Goal: Information Seeking & Learning: Learn about a topic

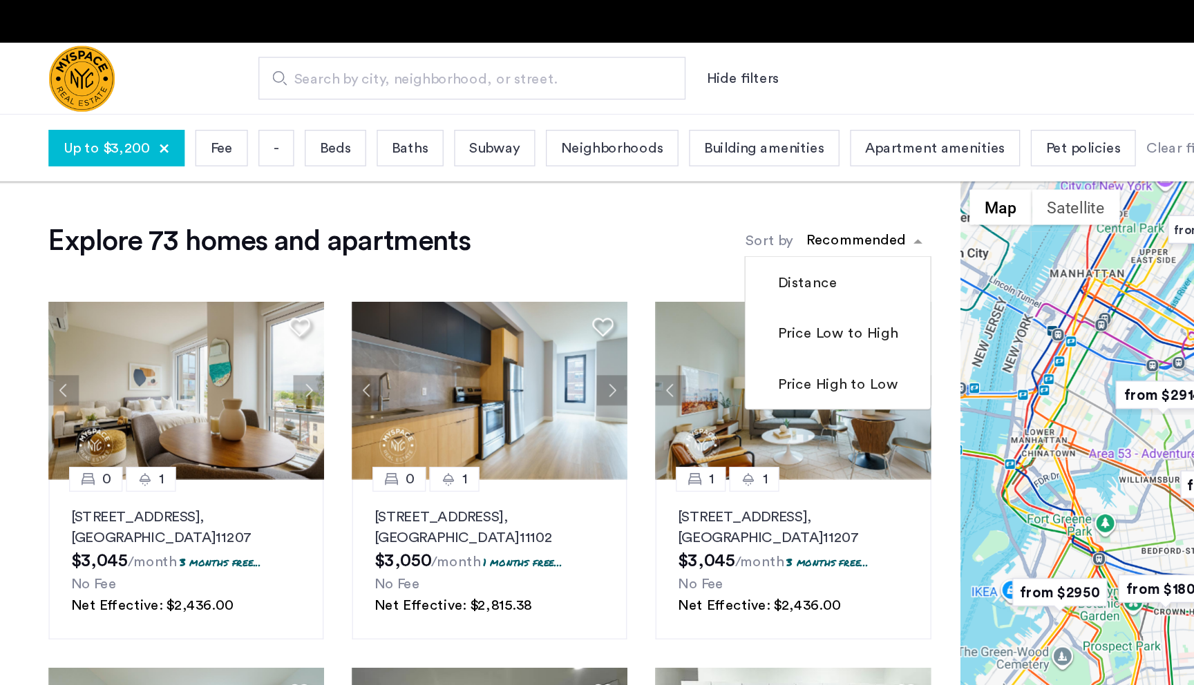
click at [644, 186] on div "sort-apartment" at bounding box center [672, 189] width 82 height 19
click at [279, 121] on span "Beds" at bounding box center [267, 115] width 24 height 17
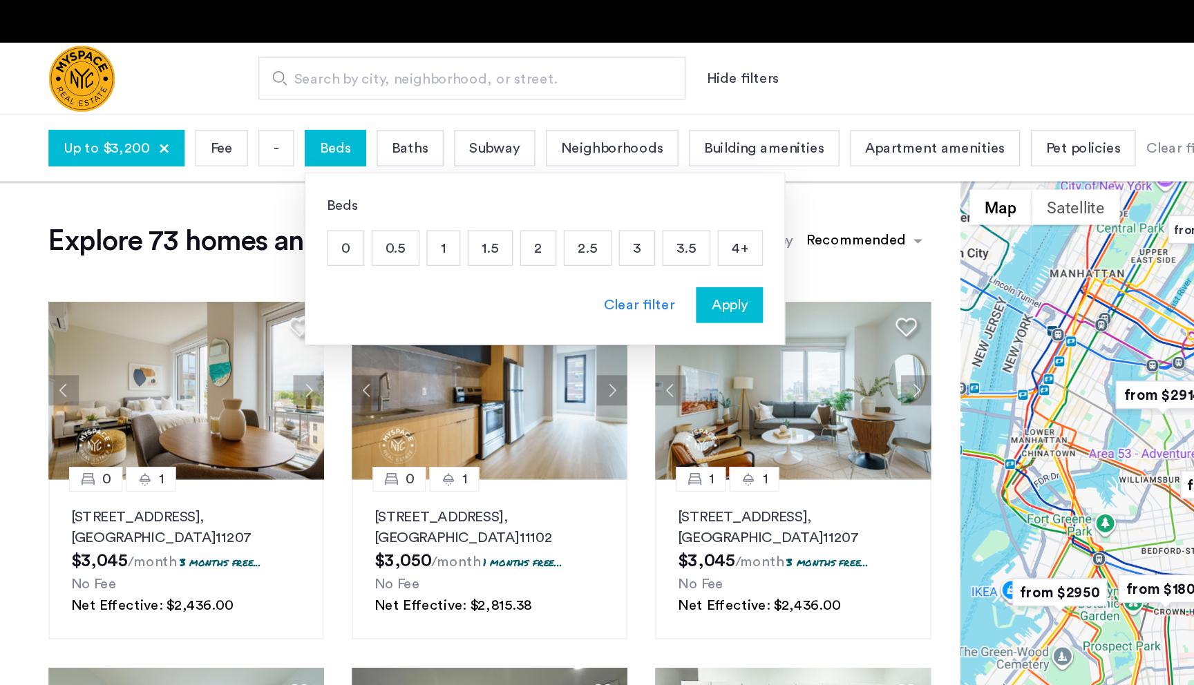
click at [354, 191] on p "1" at bounding box center [351, 193] width 25 height 26
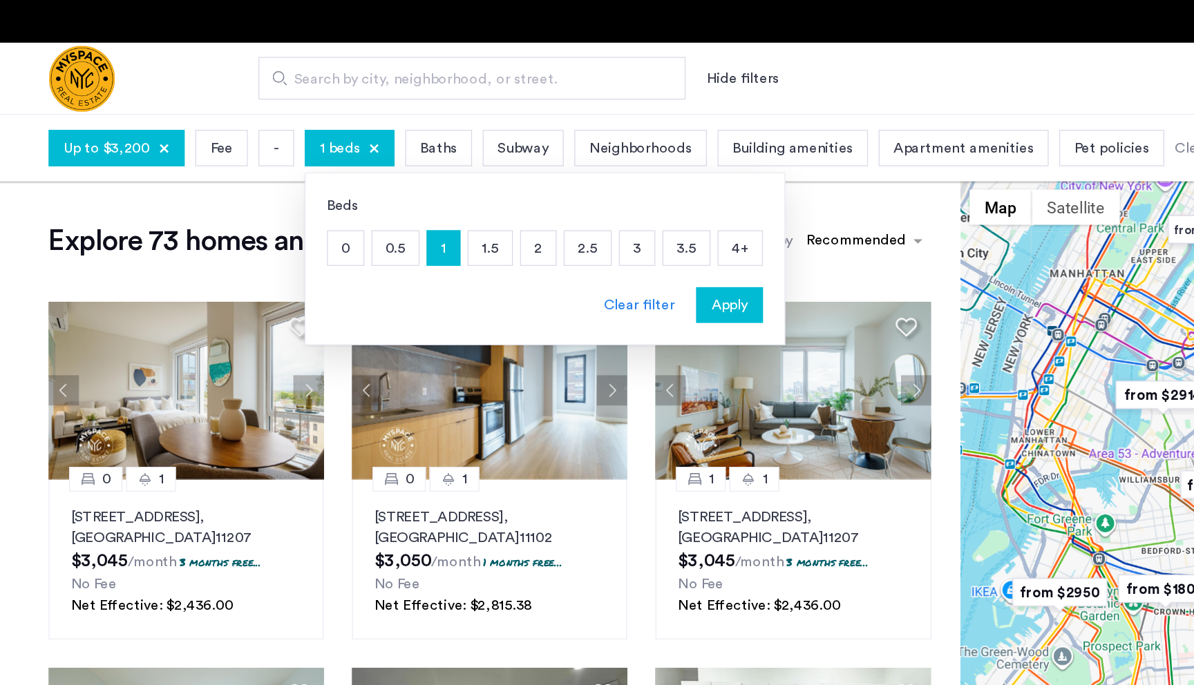
click at [434, 192] on p "2" at bounding box center [424, 193] width 27 height 26
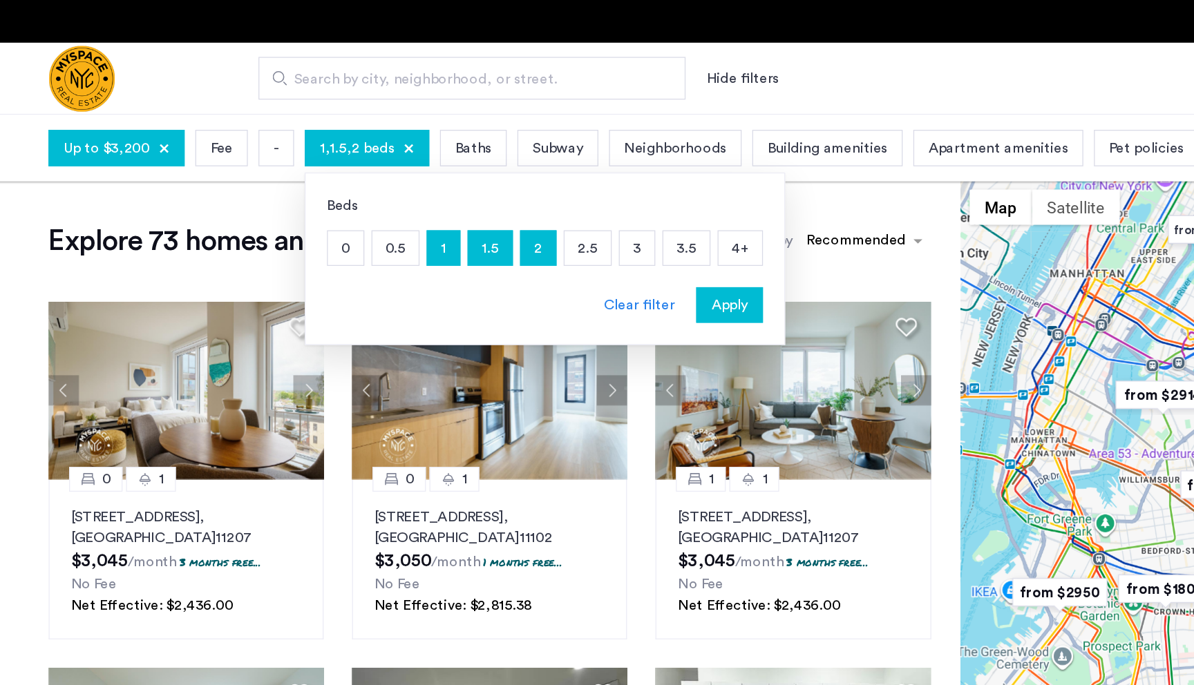
click at [395, 192] on p "1.5" at bounding box center [387, 193] width 34 height 26
click at [357, 196] on p "1" at bounding box center [351, 193] width 25 height 26
click at [567, 238] on span "Apply" at bounding box center [573, 237] width 28 height 17
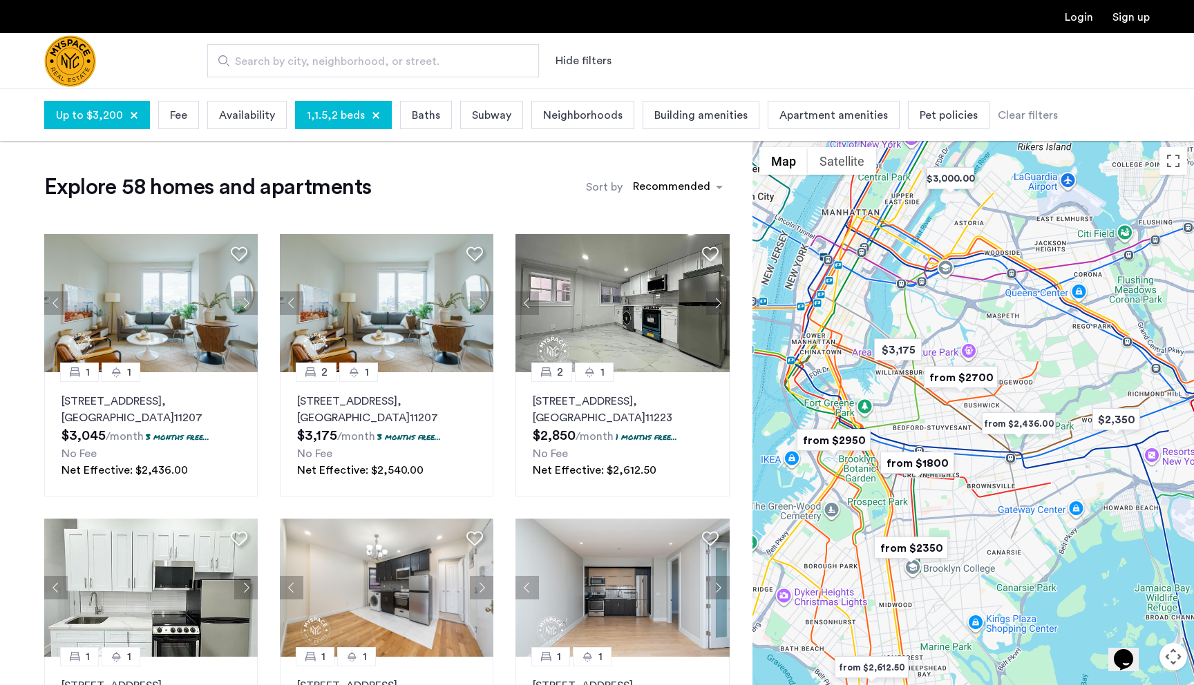
click at [953, 377] on img "from $2700" at bounding box center [960, 377] width 85 height 31
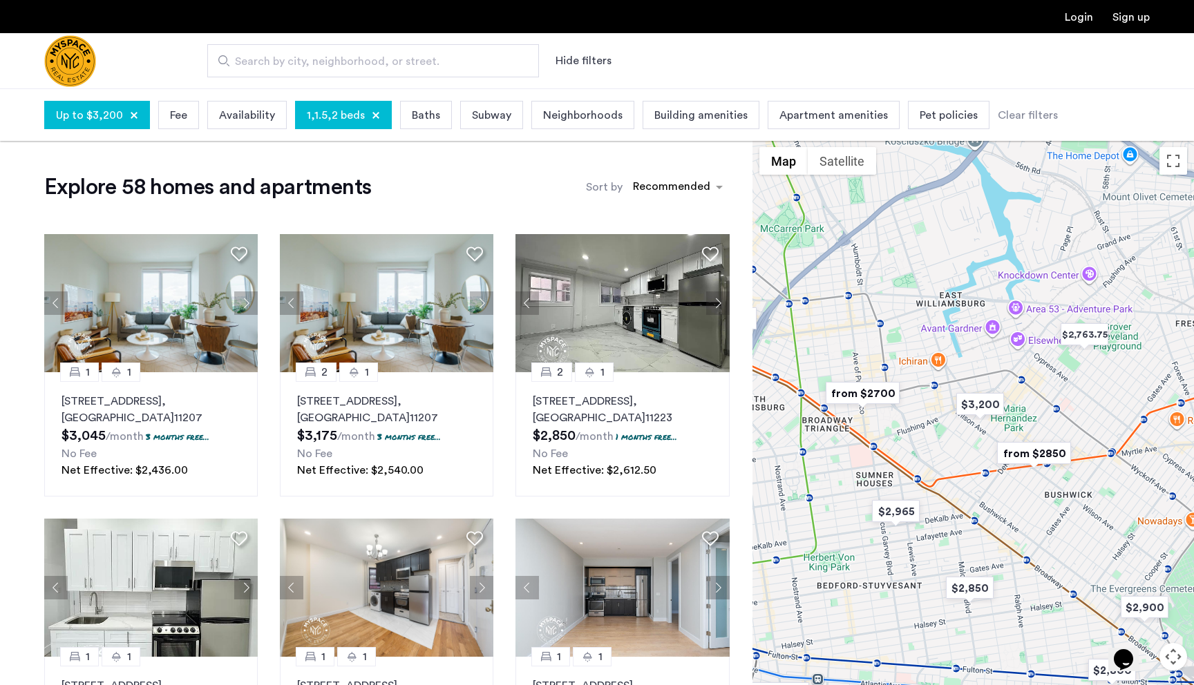
click at [880, 397] on img "from $2700" at bounding box center [862, 393] width 85 height 31
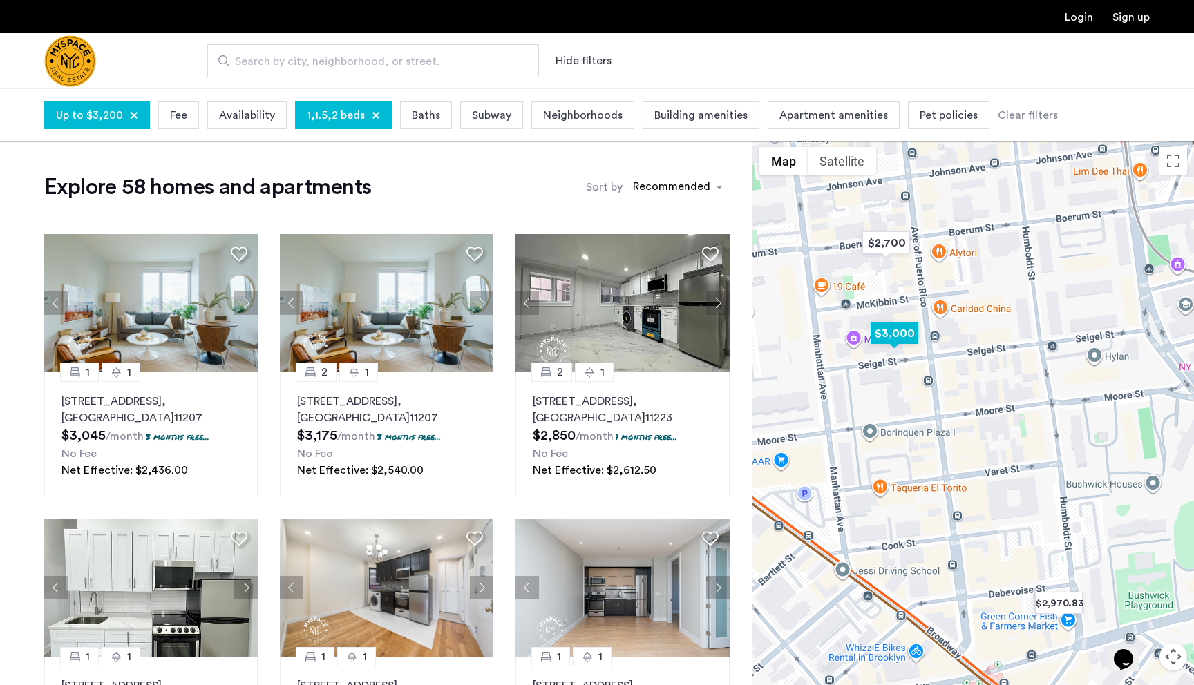
click at [904, 340] on img "$3,000" at bounding box center [894, 333] width 59 height 31
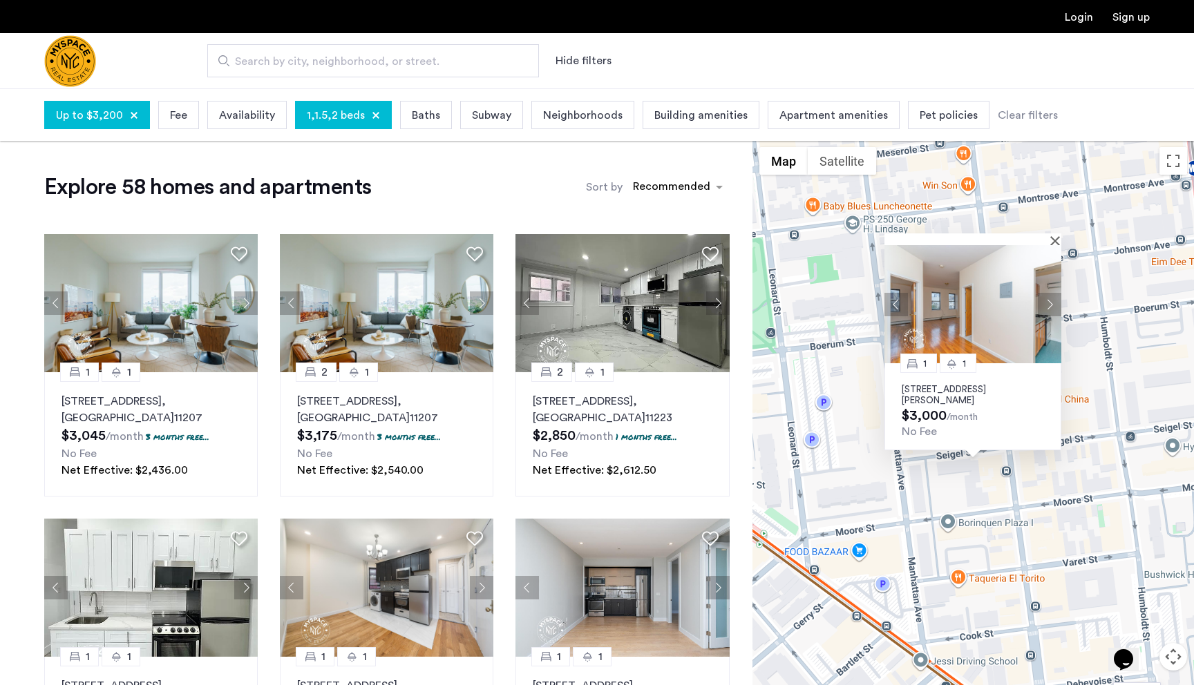
click at [898, 211] on div "1 1 95 Seigel St, Unit 3A, Brooklyn, NY 11206 $3,000 /month No Fee" at bounding box center [973, 438] width 442 height 597
click at [1052, 243] on div at bounding box center [972, 240] width 177 height 12
click at [1054, 242] on div at bounding box center [972, 240] width 177 height 12
click at [1054, 241] on button "Close" at bounding box center [1058, 241] width 10 height 10
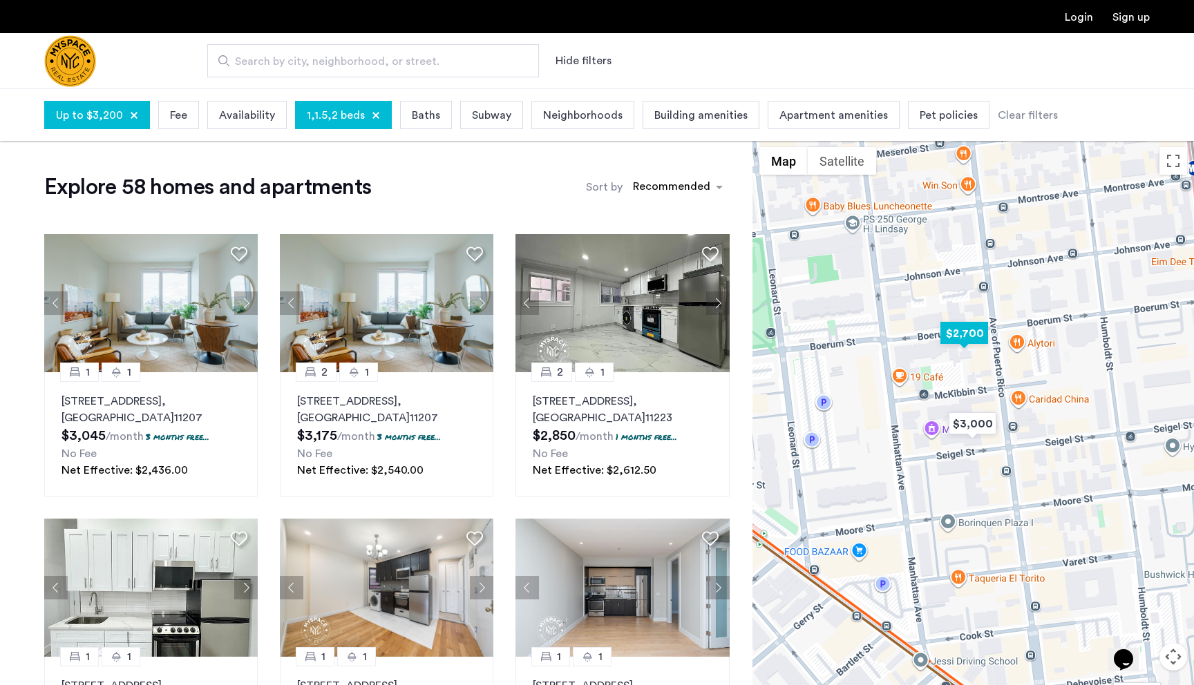
click at [960, 338] on img "$2,700" at bounding box center [964, 333] width 59 height 31
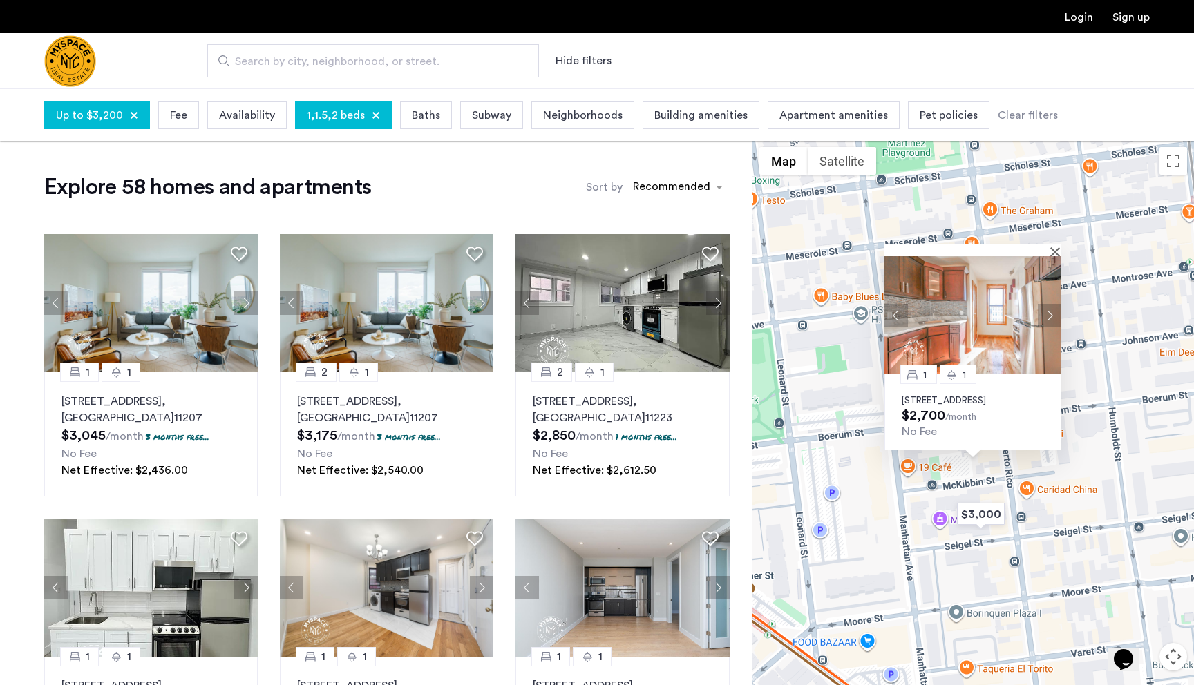
click at [933, 316] on img at bounding box center [972, 315] width 177 height 118
click at [974, 512] on img "$3,000" at bounding box center [980, 514] width 59 height 31
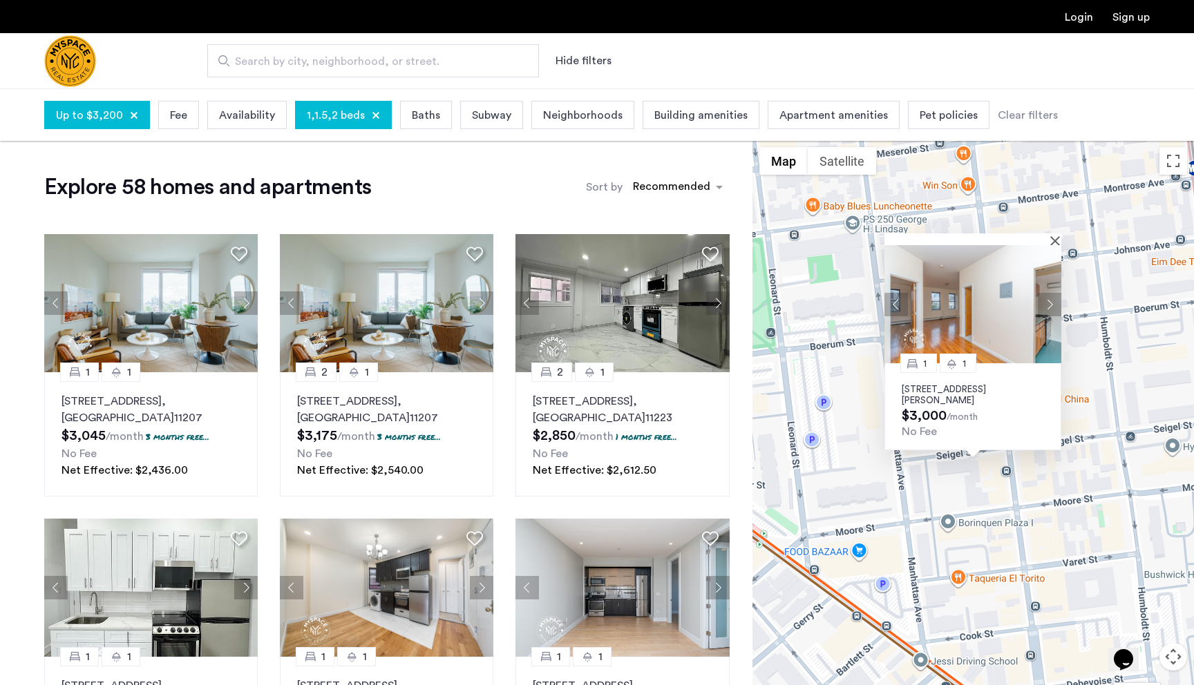
click at [949, 367] on icon at bounding box center [951, 364] width 11 height 11
click at [956, 390] on p "95 Seigel St, Unit 3A, Brooklyn, NY 11206" at bounding box center [973, 395] width 142 height 22
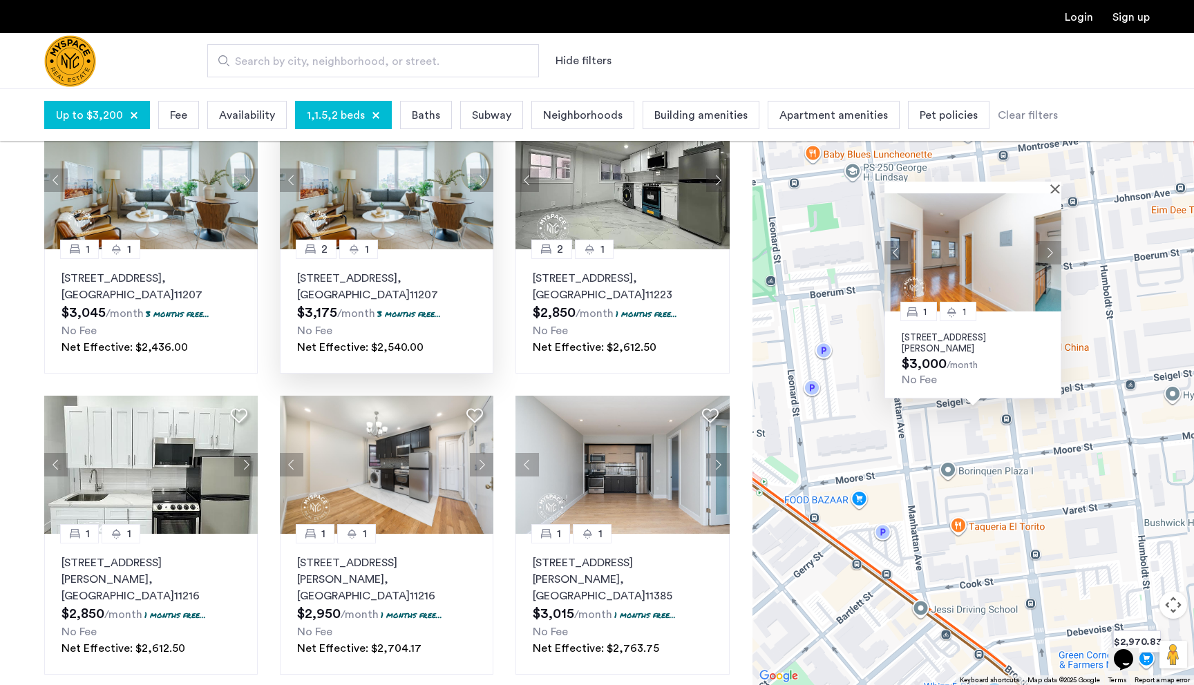
scroll to position [127, 0]
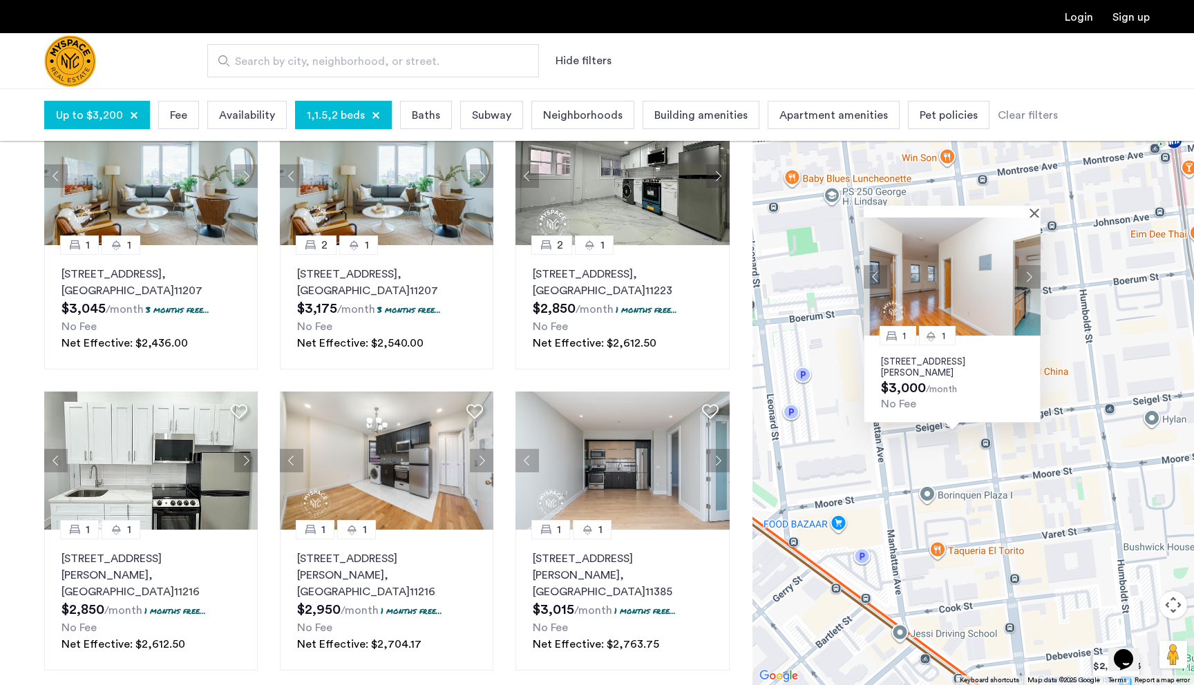
drag, startPoint x: 1012, startPoint y: 484, endPoint x: 931, endPoint y: 560, distance: 111.9
click at [931, 560] on div "1 1 95 Seigel St, Unit 3A, Brooklyn, NY 11206 $3,000 /month No Fee" at bounding box center [973, 386] width 442 height 597
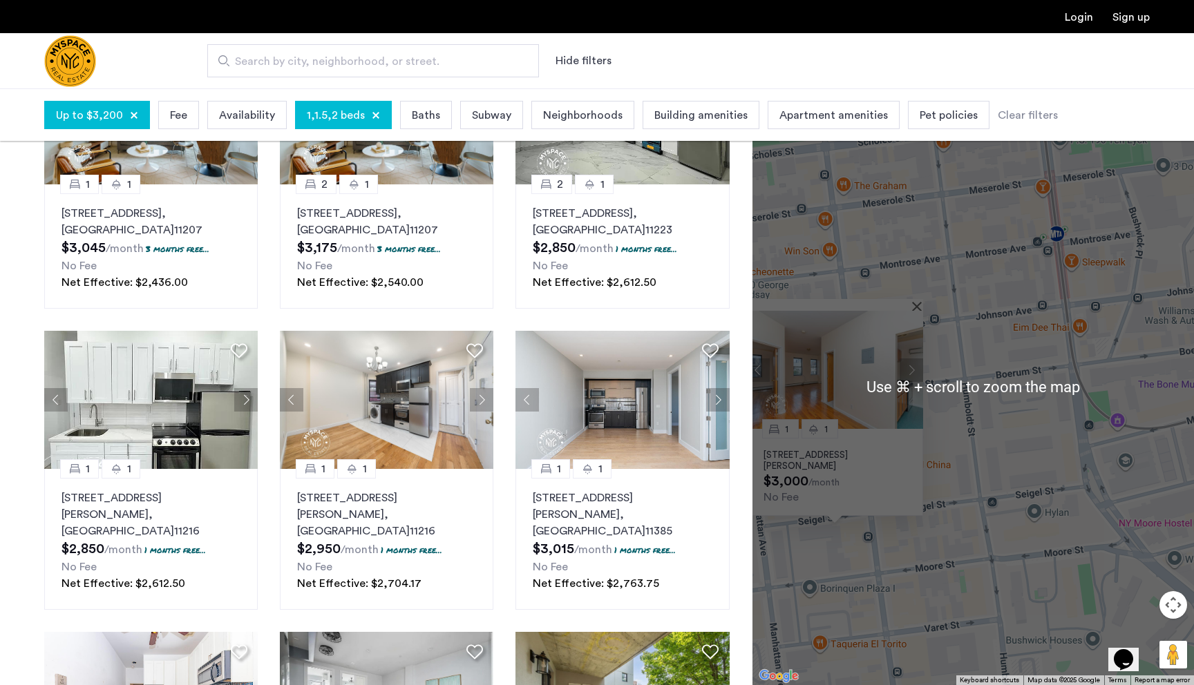
scroll to position [193, 0]
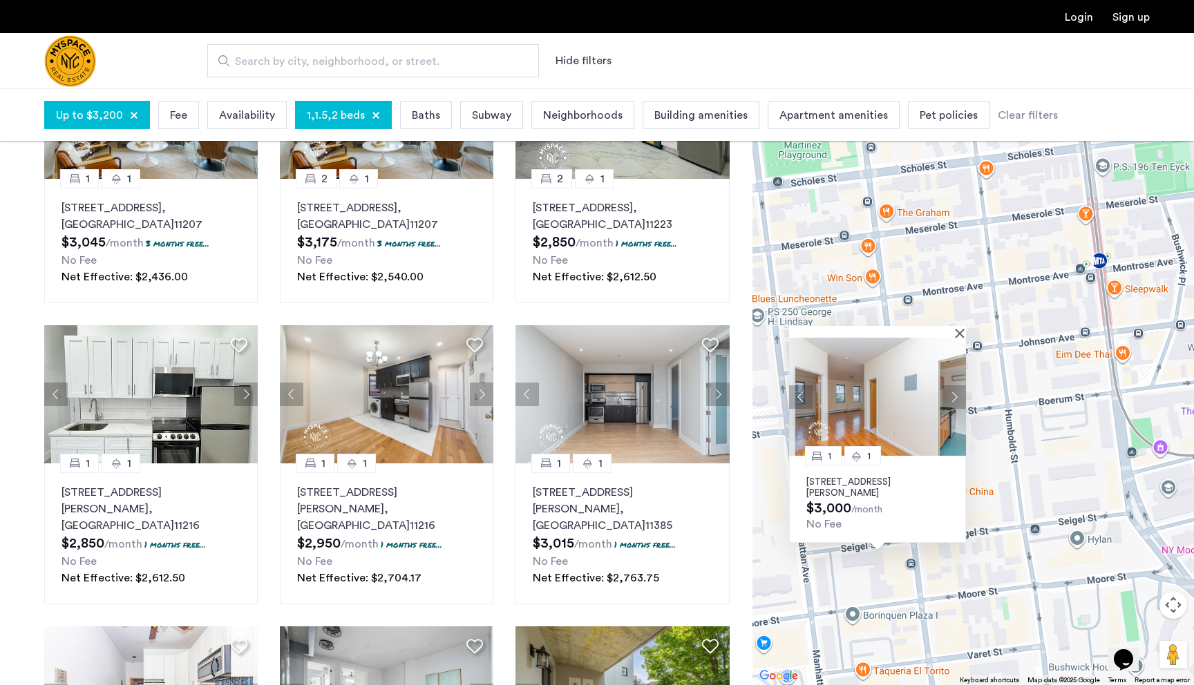
drag, startPoint x: 947, startPoint y: 531, endPoint x: 1016, endPoint y: 574, distance: 81.9
click at [1016, 574] on div "1 1 95 Seigel St, Unit 3A, Brooklyn, NY 11206 $3,000 /month No Fee" at bounding box center [973, 386] width 442 height 597
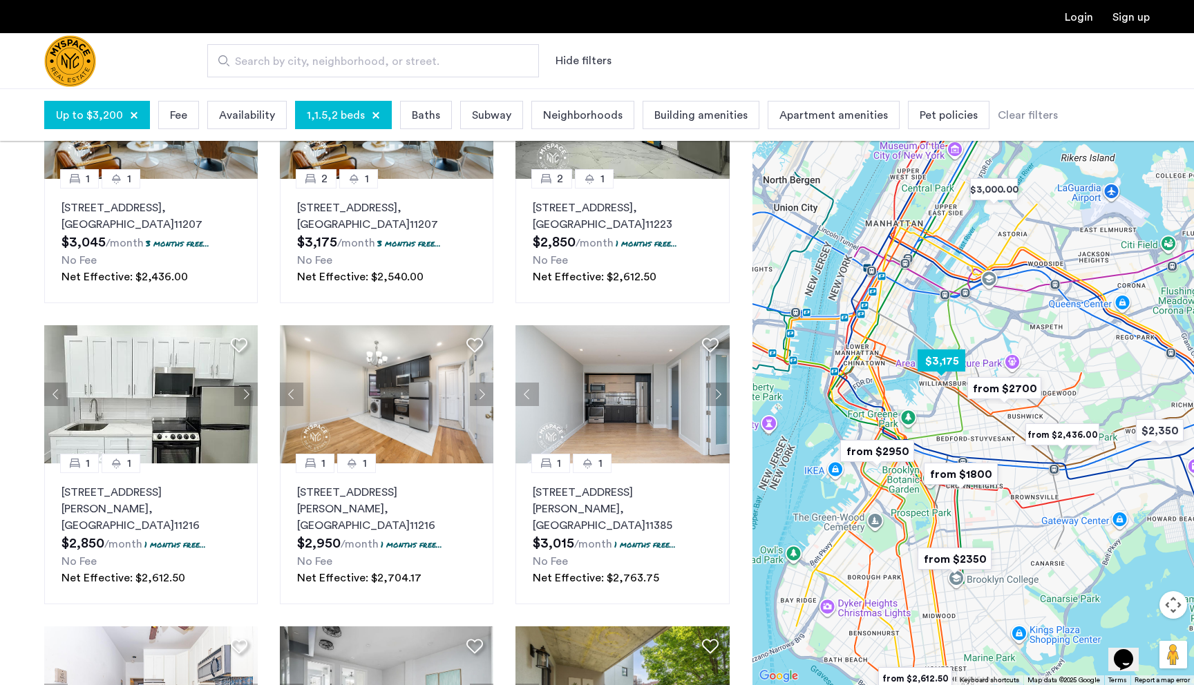
click at [944, 370] on img "$3,175" at bounding box center [941, 360] width 59 height 31
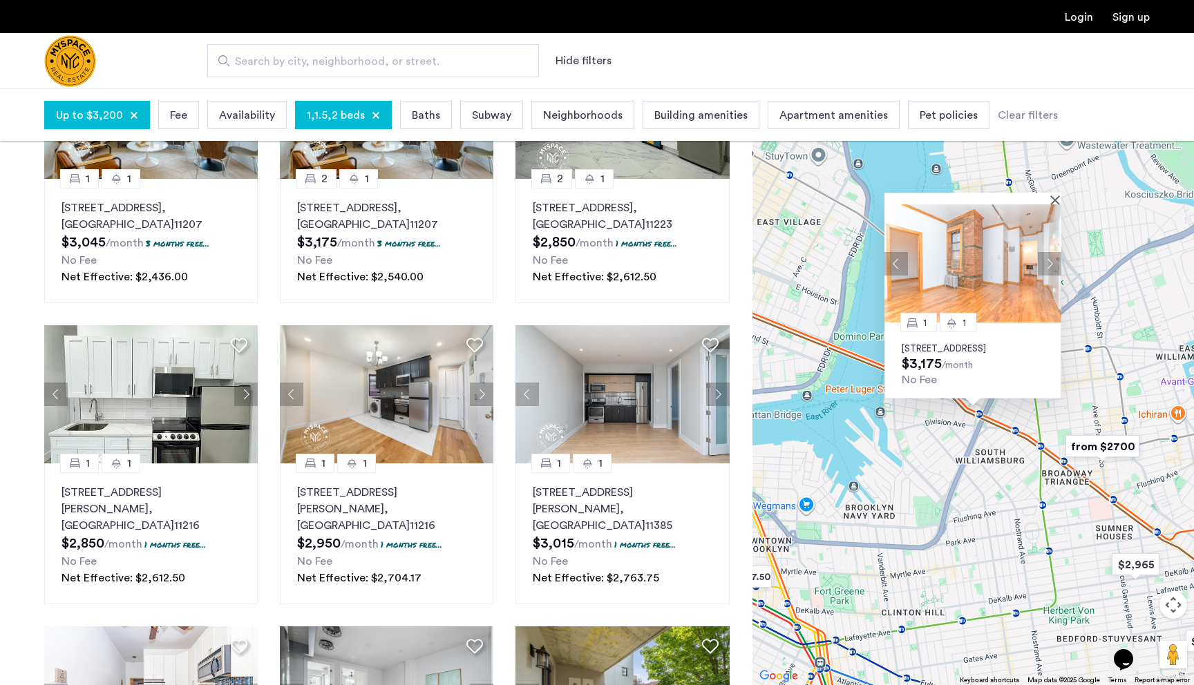
click at [1019, 242] on img at bounding box center [972, 264] width 177 height 118
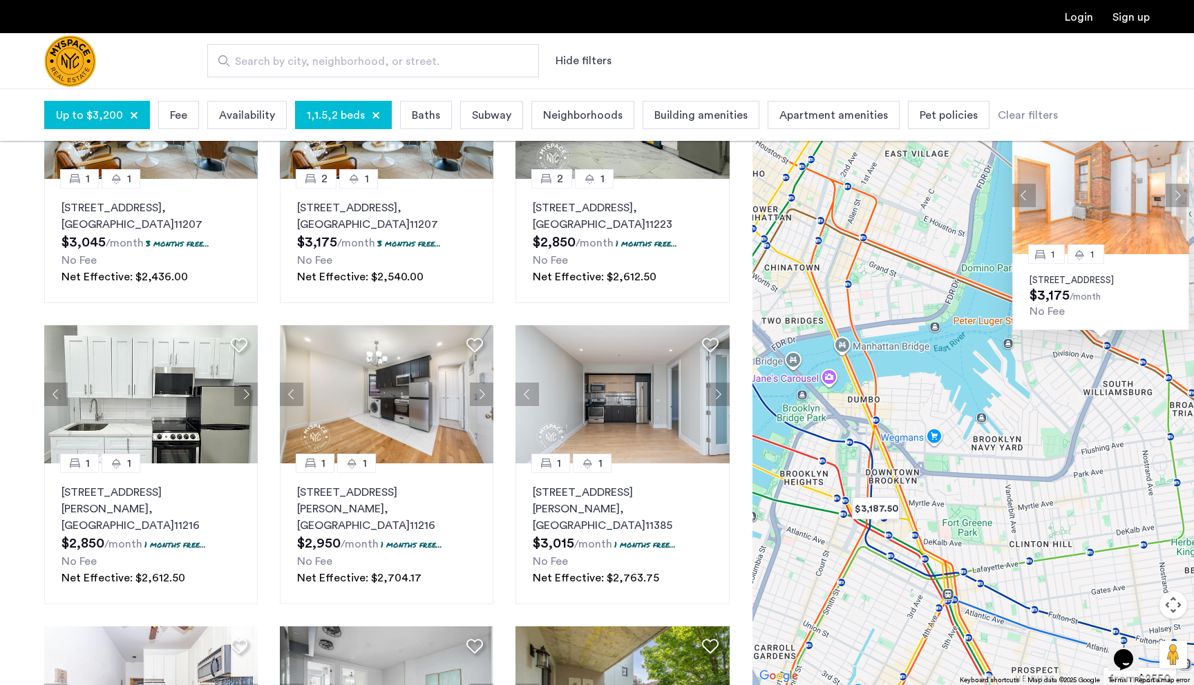
drag, startPoint x: 882, startPoint y: 478, endPoint x: 1019, endPoint y: 406, distance: 155.5
click at [1019, 406] on div "1 1 228 S 3rd St, Unit A3, Brooklyn, NY 11211 $3,175 /month No Fee" at bounding box center [973, 386] width 442 height 597
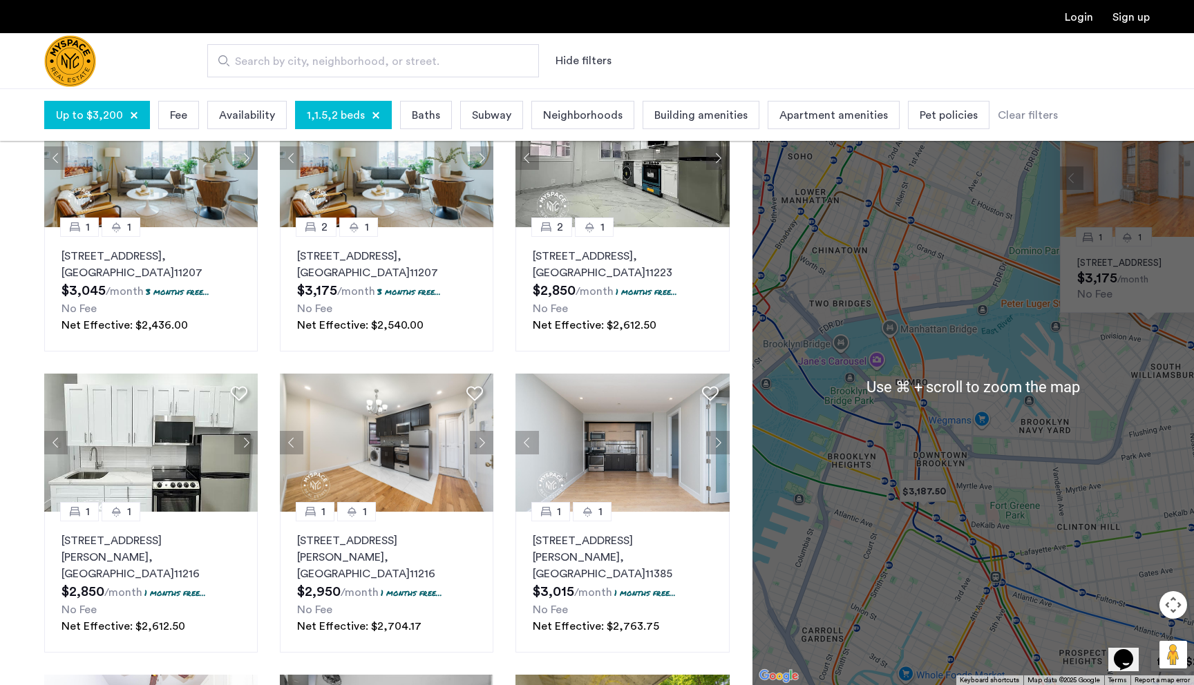
scroll to position [129, 0]
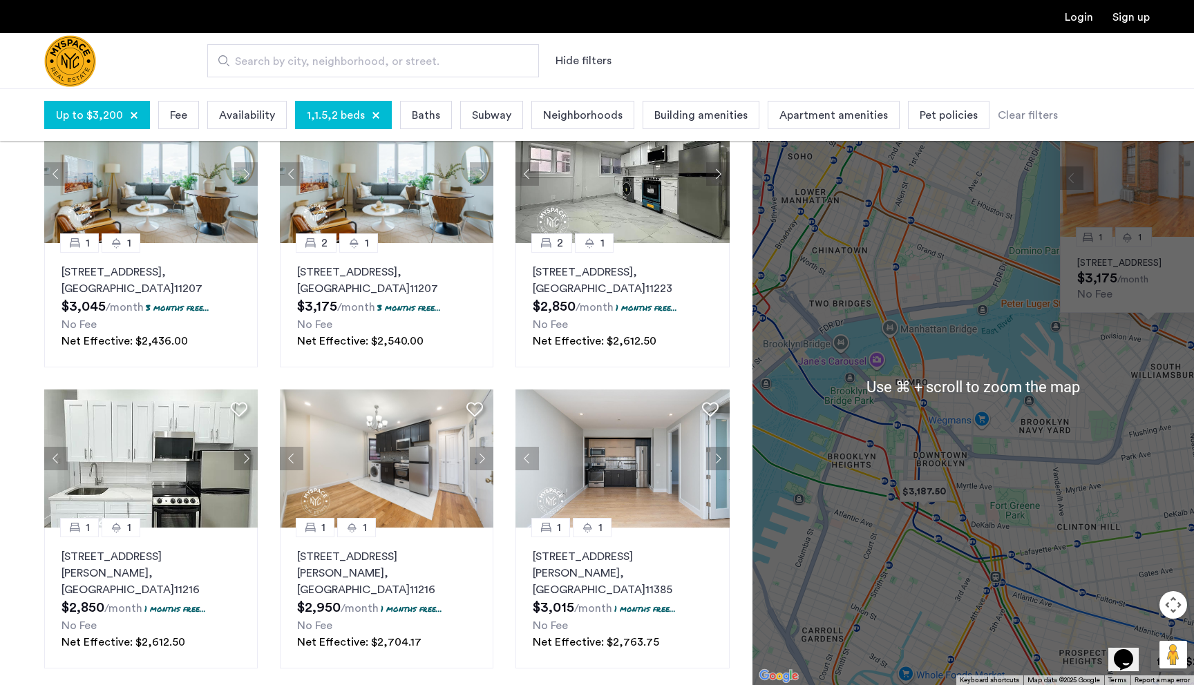
click at [918, 495] on img "$3,187.50" at bounding box center [923, 491] width 59 height 31
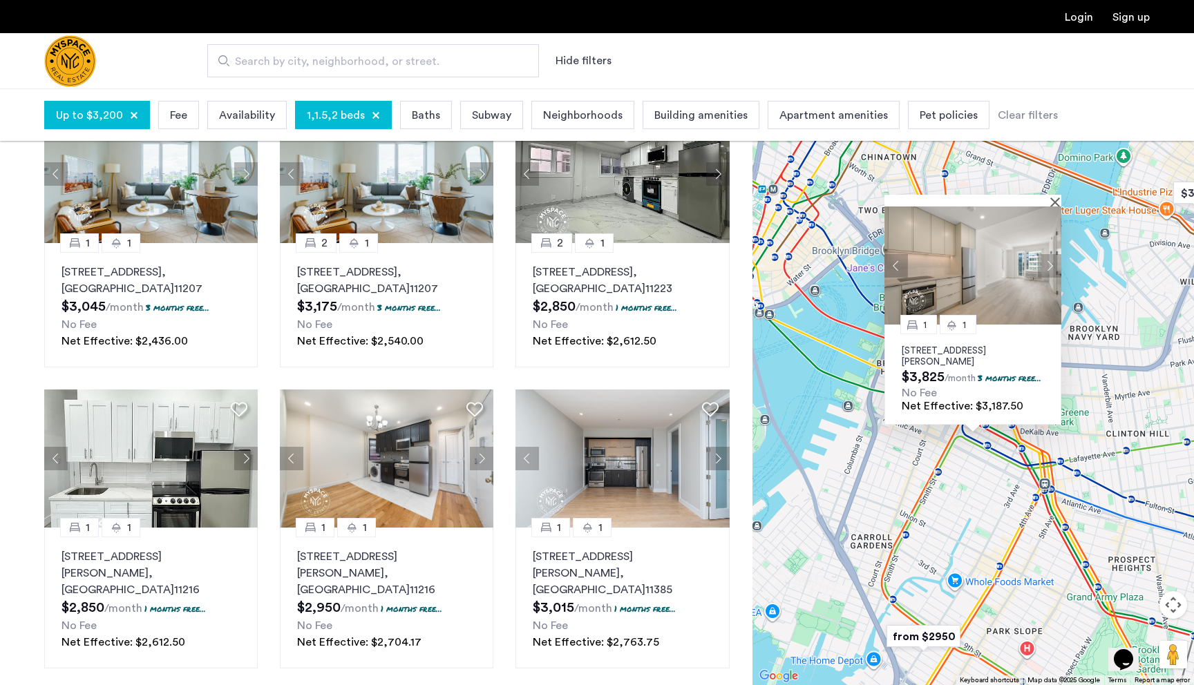
click at [909, 518] on div "1 1 150 Lawrence Street, Unit 802, Brooklyn, NY 11201 $3,825 /month 3 months fr…" at bounding box center [973, 386] width 442 height 597
click at [967, 476] on div "1 1 150 Lawrence Street, Unit 802, Brooklyn, NY 11201 $3,825 /month 3 months fr…" at bounding box center [973, 386] width 442 height 597
click at [945, 345] on p "150 Lawrence Street, Unit 802, Brooklyn, NY 11201" at bounding box center [973, 356] width 142 height 22
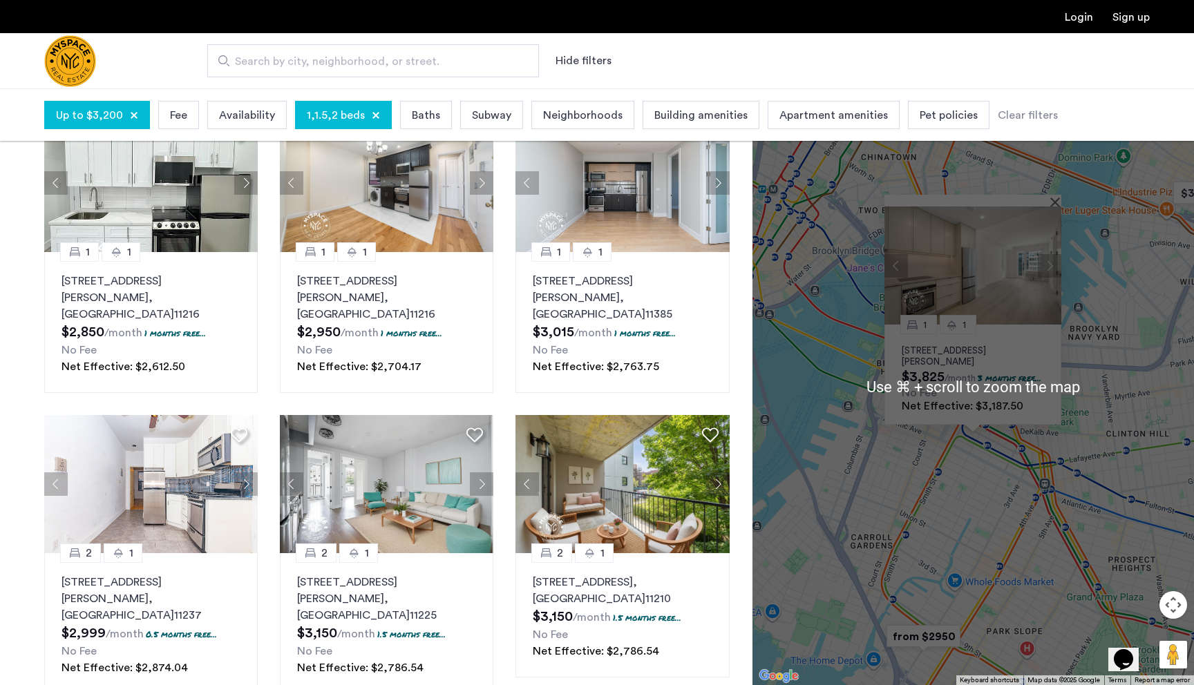
scroll to position [389, 0]
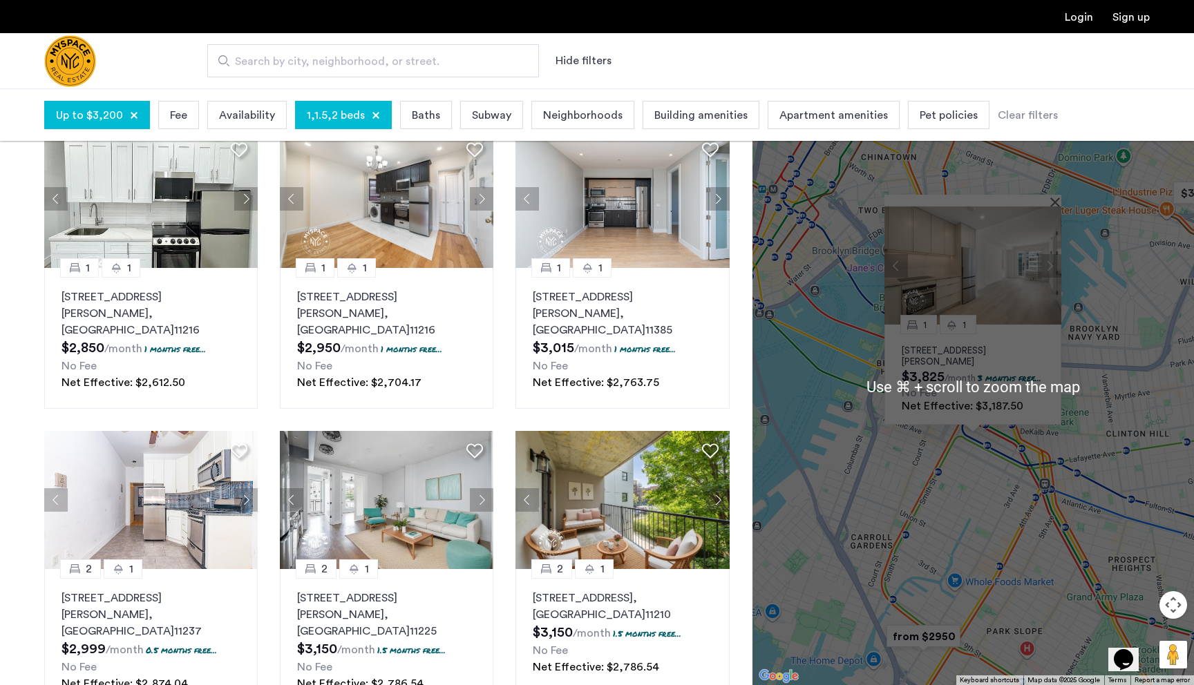
click at [995, 470] on div "1 1 150 Lawrence Street, Unit 802, Brooklyn, NY 11201 $3,825 /month 3 months fr…" at bounding box center [973, 386] width 442 height 597
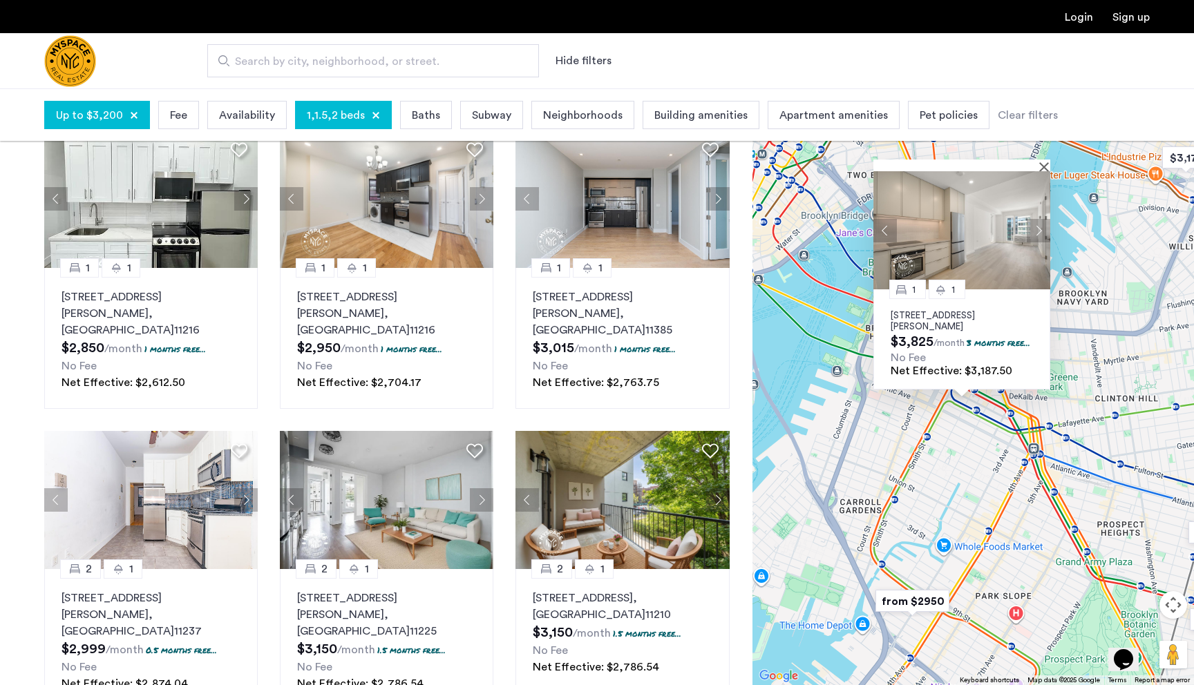
drag, startPoint x: 985, startPoint y: 522, endPoint x: 872, endPoint y: 464, distance: 127.0
click at [874, 466] on div "1 1 150 Lawrence Street, Unit 802, Brooklyn, NY 11201 $3,825 /month 3 months fr…" at bounding box center [973, 386] width 442 height 597
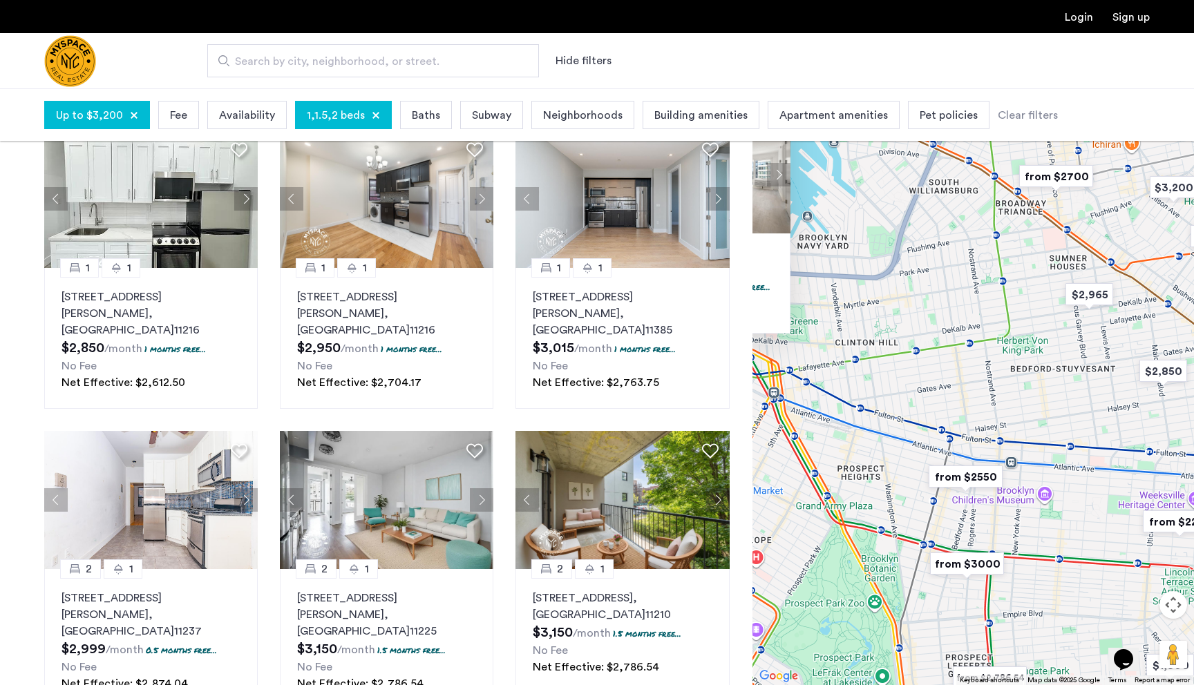
drag, startPoint x: 933, startPoint y: 456, endPoint x: 859, endPoint y: 419, distance: 83.1
click at [860, 419] on div "1 1 150 Lawrence Street, Unit 802, Brooklyn, NY 11201 $3,825 /month 3 months fr…" at bounding box center [973, 386] width 442 height 597
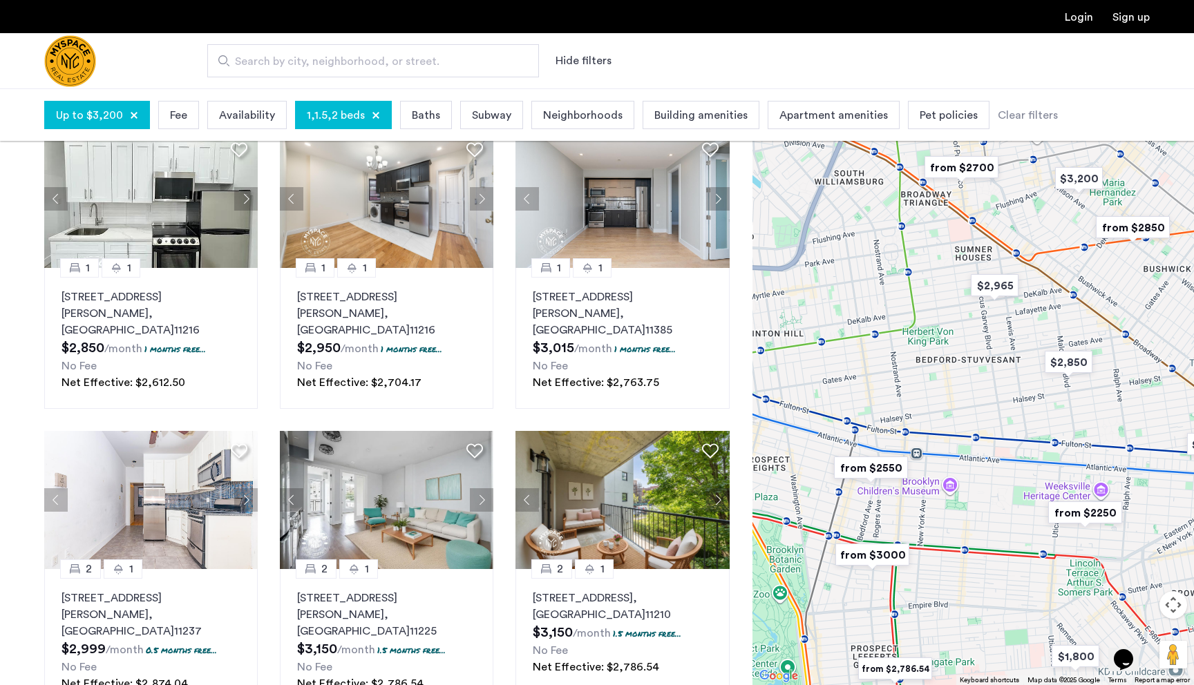
drag, startPoint x: 951, startPoint y: 493, endPoint x: 875, endPoint y: 486, distance: 76.9
click at [875, 486] on div "1 1 150 Lawrence Street, Unit 802, Brooklyn, NY 11201 $3,825 /month 3 months fr…" at bounding box center [973, 386] width 442 height 597
drag, startPoint x: 938, startPoint y: 361, endPoint x: 938, endPoint y: 423, distance: 62.2
click at [938, 422] on div "1 1 150 Lawrence Street, Unit 802, Brooklyn, NY 11201 $3,825 /month 3 months fr…" at bounding box center [973, 386] width 442 height 597
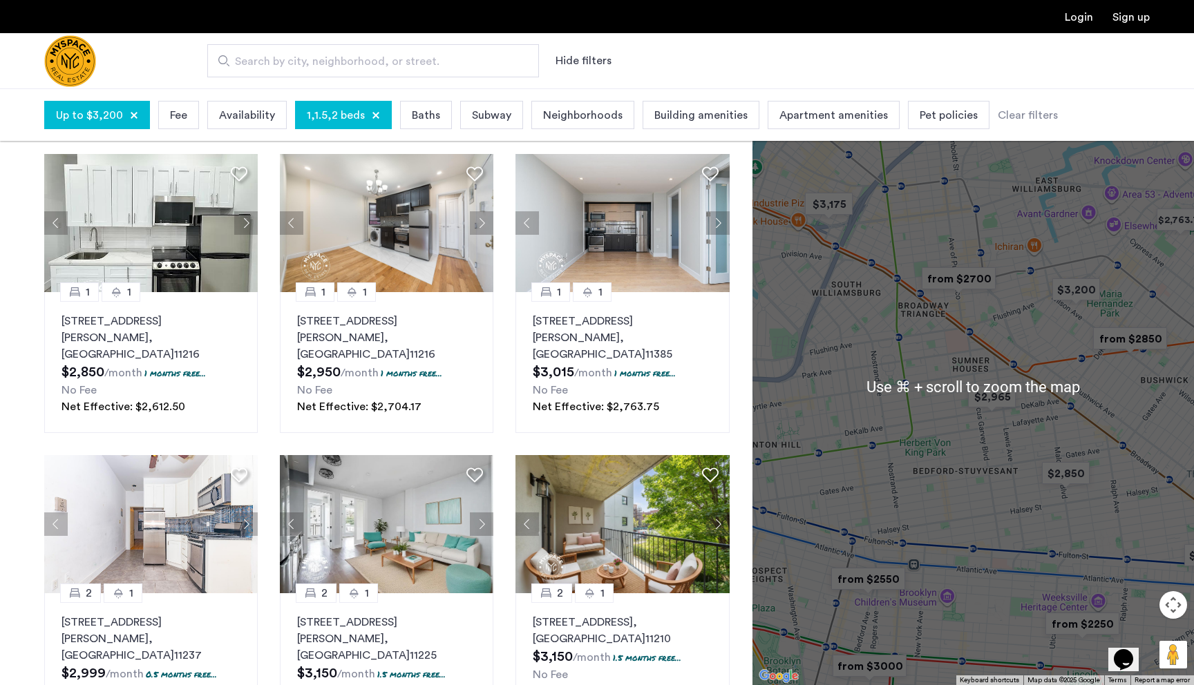
scroll to position [366, 0]
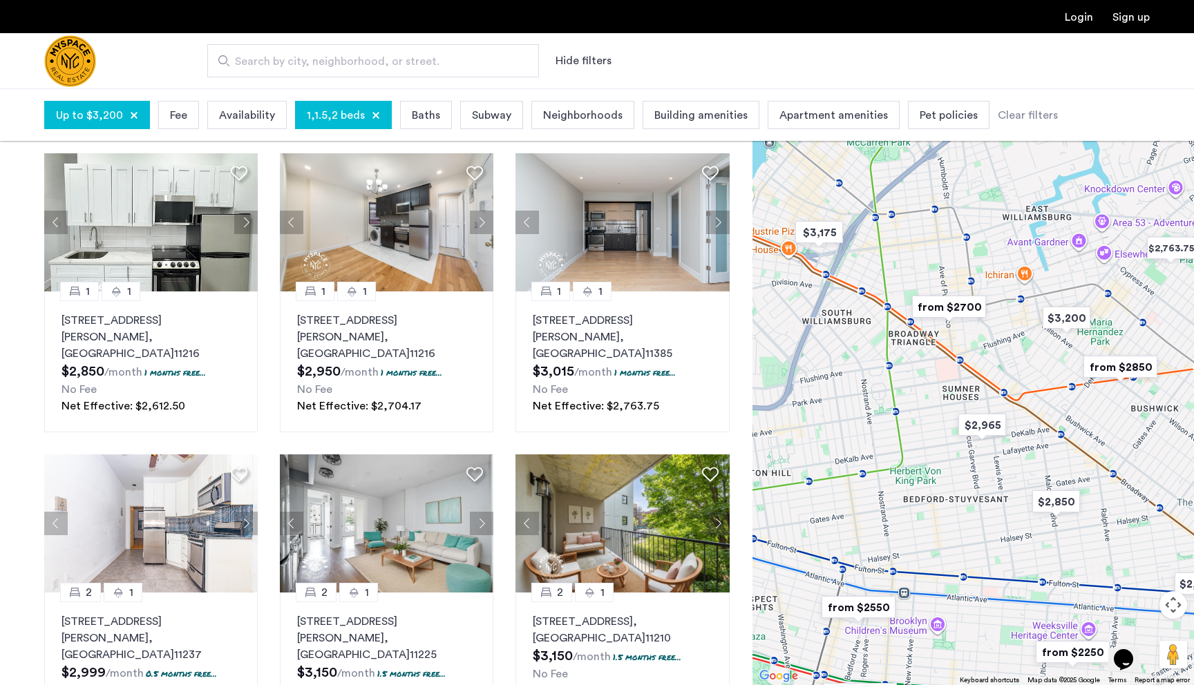
drag, startPoint x: 994, startPoint y: 314, endPoint x: 983, endPoint y: 351, distance: 38.3
click at [983, 351] on div "1 1 150 Lawrence Street, Unit 802, Brooklyn, NY 11201 $3,825 /month 3 months fr…" at bounding box center [973, 386] width 442 height 597
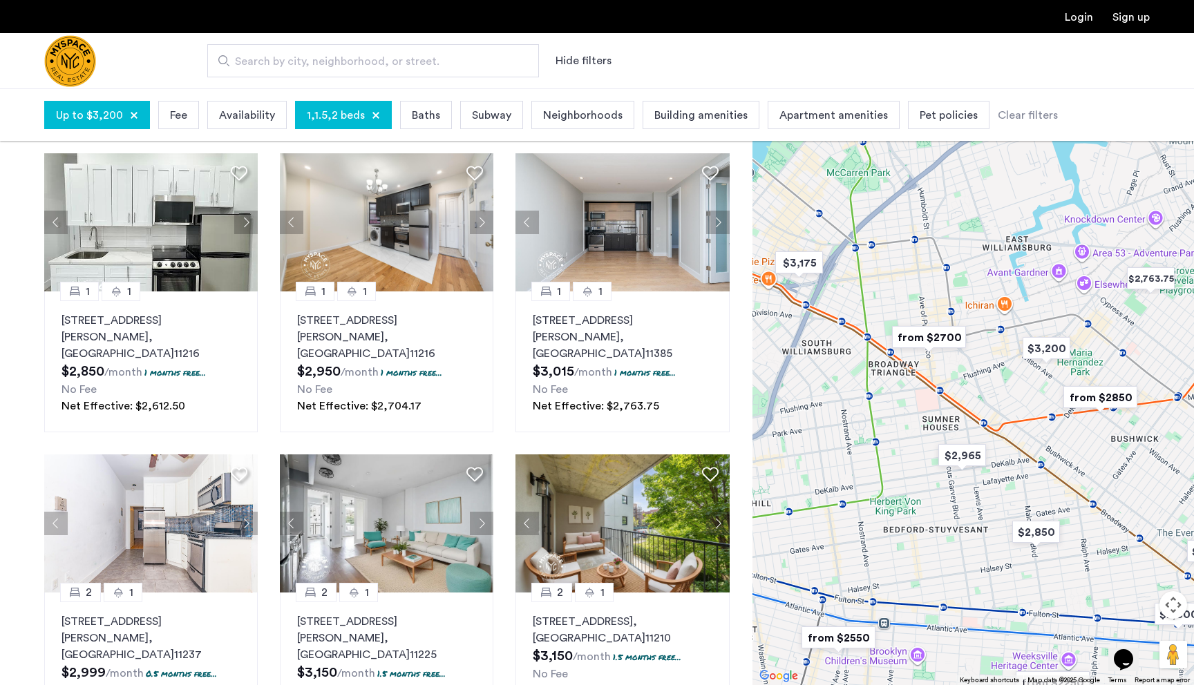
drag, startPoint x: 992, startPoint y: 350, endPoint x: 969, endPoint y: 367, distance: 28.6
click at [969, 367] on div "1 1 150 Lawrence Street, Unit 802, Brooklyn, NY 11201 $3,825 /month 3 months fr…" at bounding box center [973, 386] width 442 height 597
click at [1035, 339] on img "$3,200" at bounding box center [1043, 348] width 59 height 31
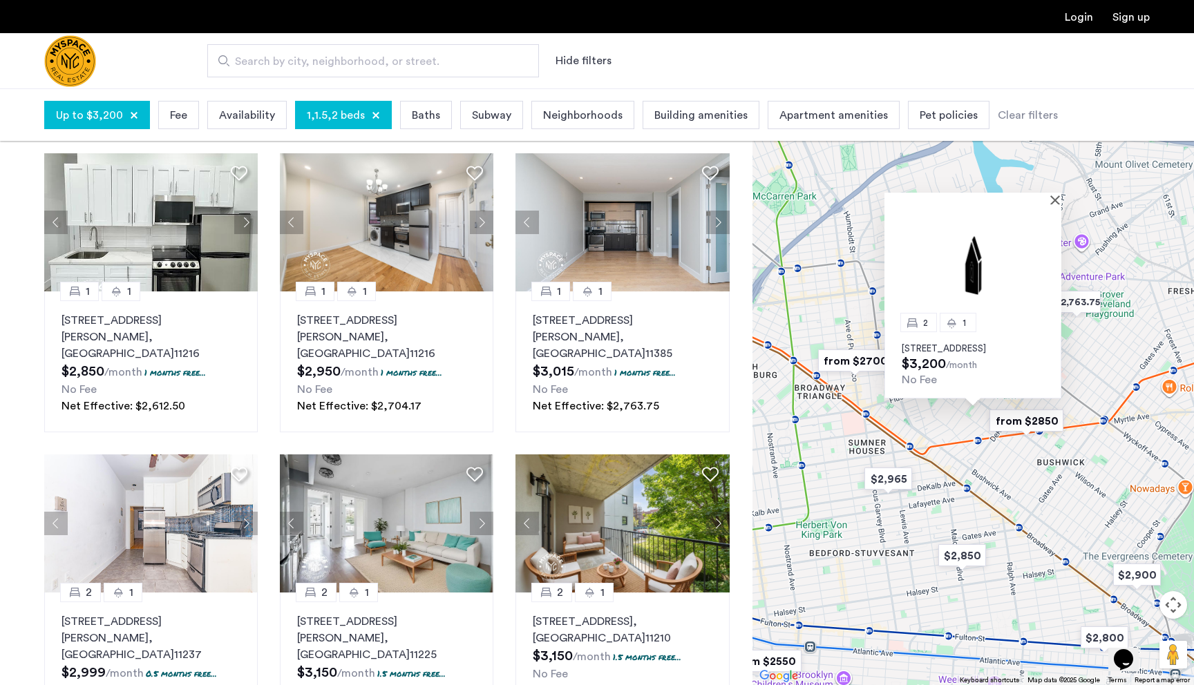
click at [997, 247] on img at bounding box center [972, 264] width 177 height 118
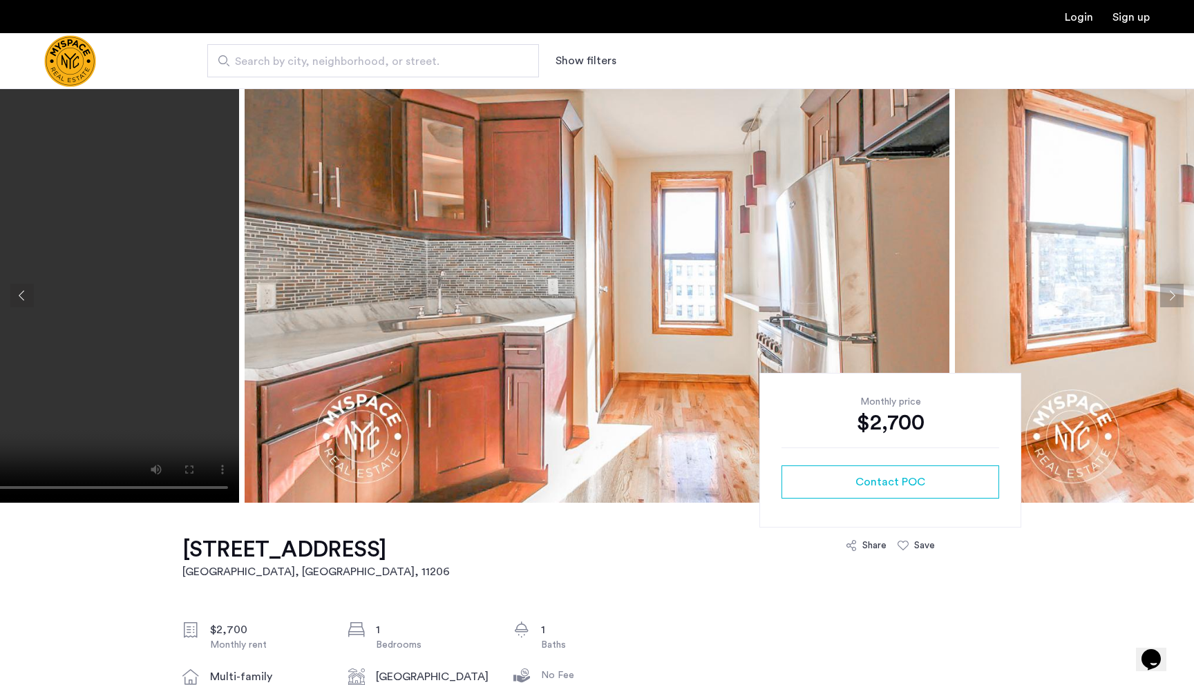
click at [555, 290] on img at bounding box center [597, 295] width 705 height 415
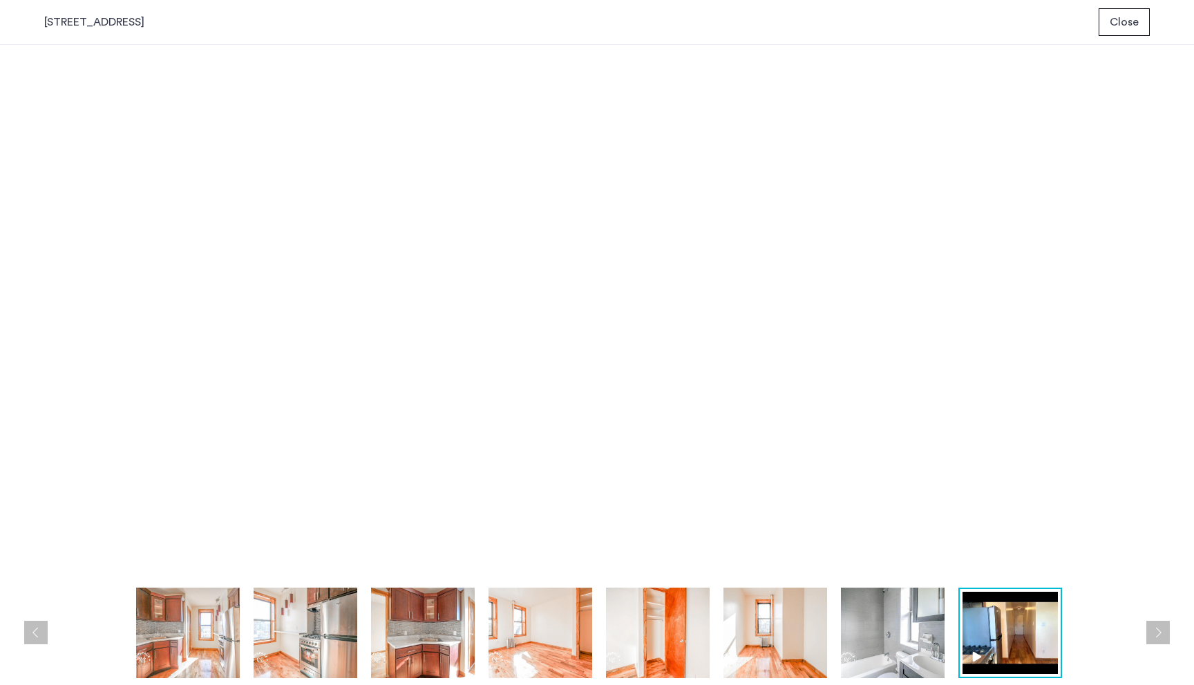
click at [1122, 29] on span "Close" at bounding box center [1124, 22] width 29 height 17
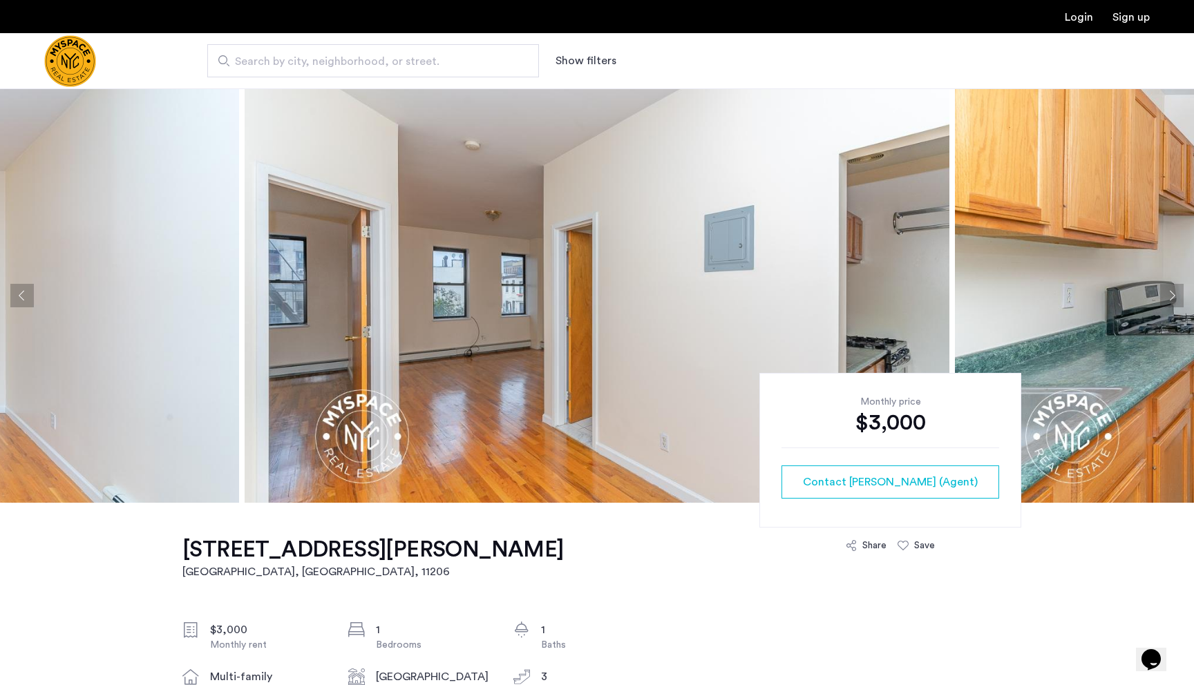
click at [347, 292] on img at bounding box center [597, 295] width 705 height 415
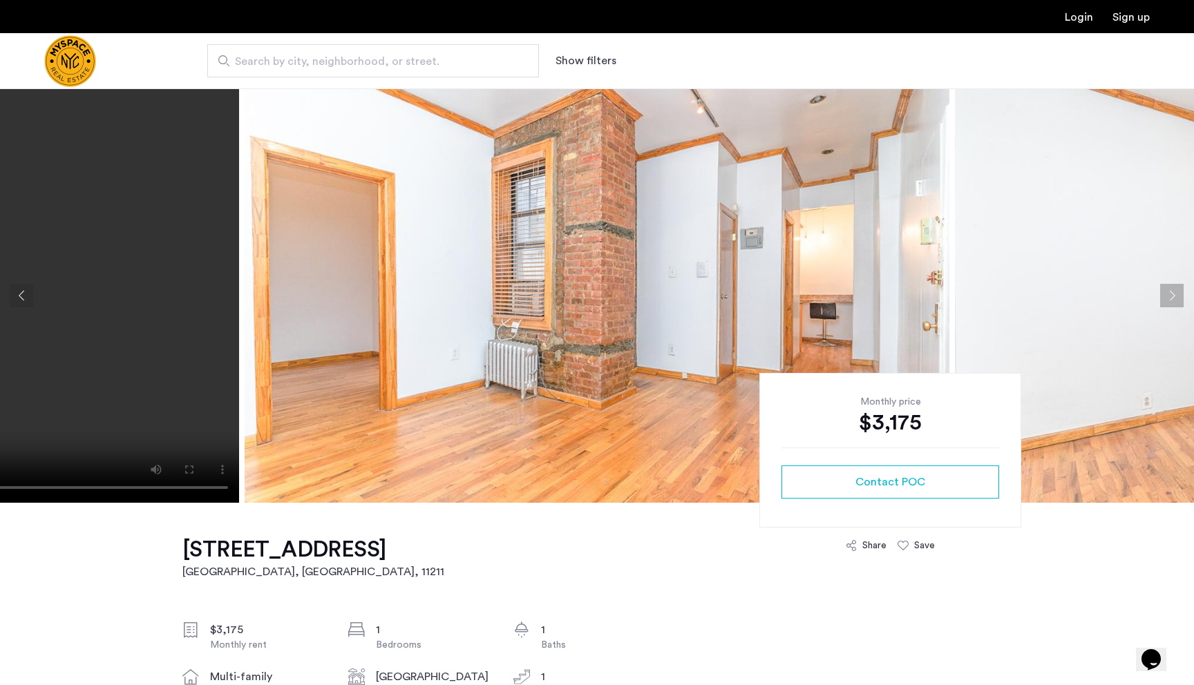
click at [1161, 296] on button "Next apartment" at bounding box center [1171, 295] width 23 height 23
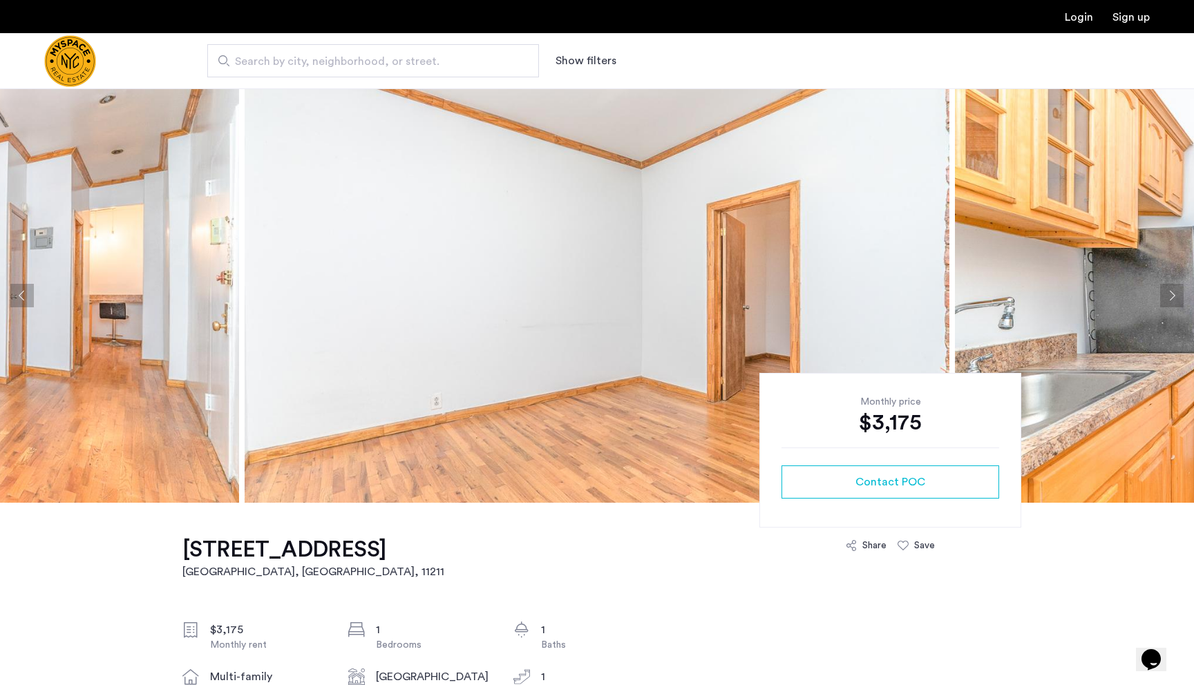
click at [1161, 296] on button "Next apartment" at bounding box center [1171, 295] width 23 height 23
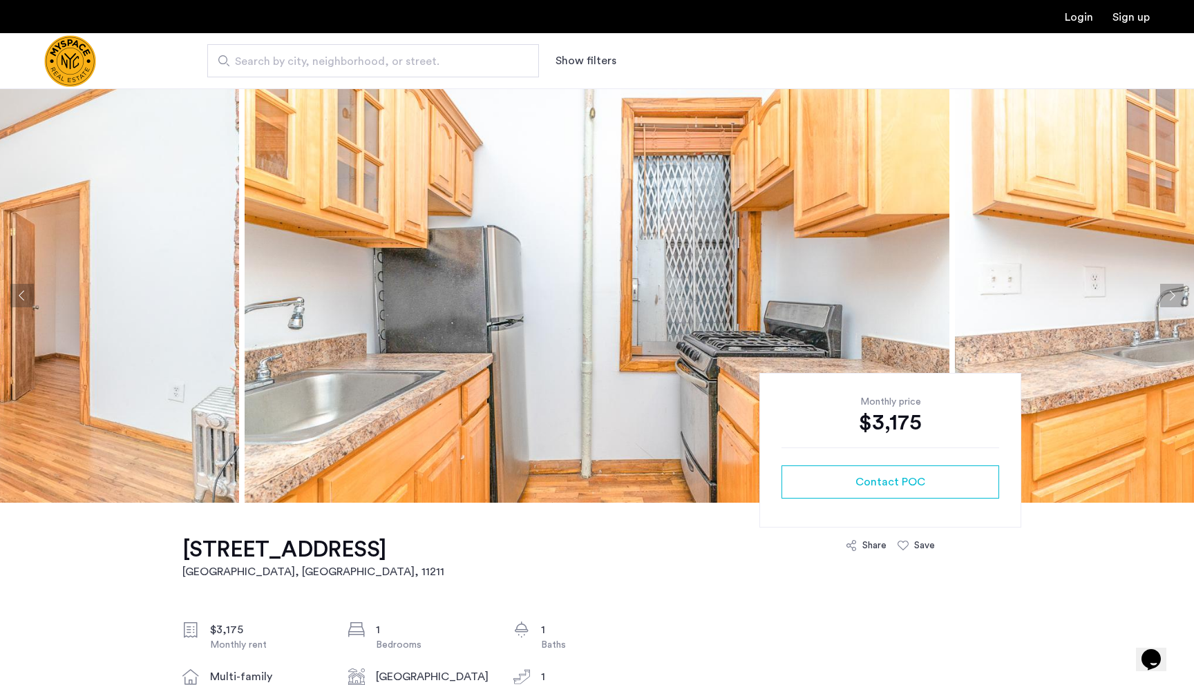
click at [1161, 296] on button "Next apartment" at bounding box center [1171, 295] width 23 height 23
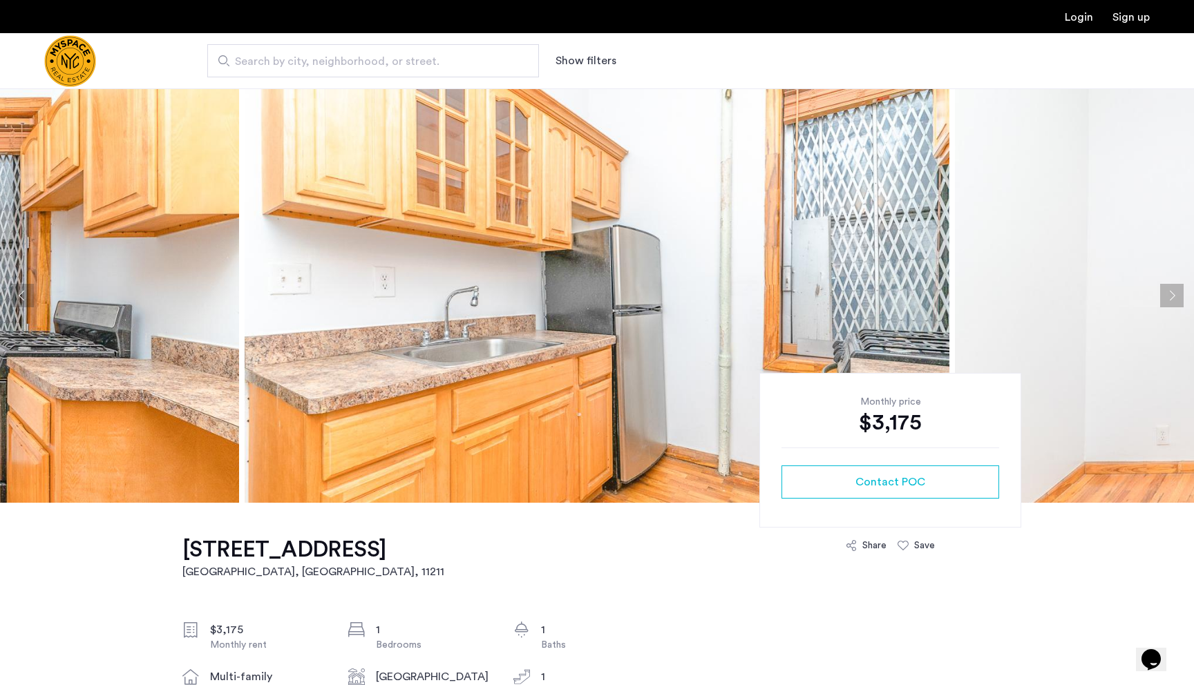
click at [1161, 296] on button "Next apartment" at bounding box center [1171, 295] width 23 height 23
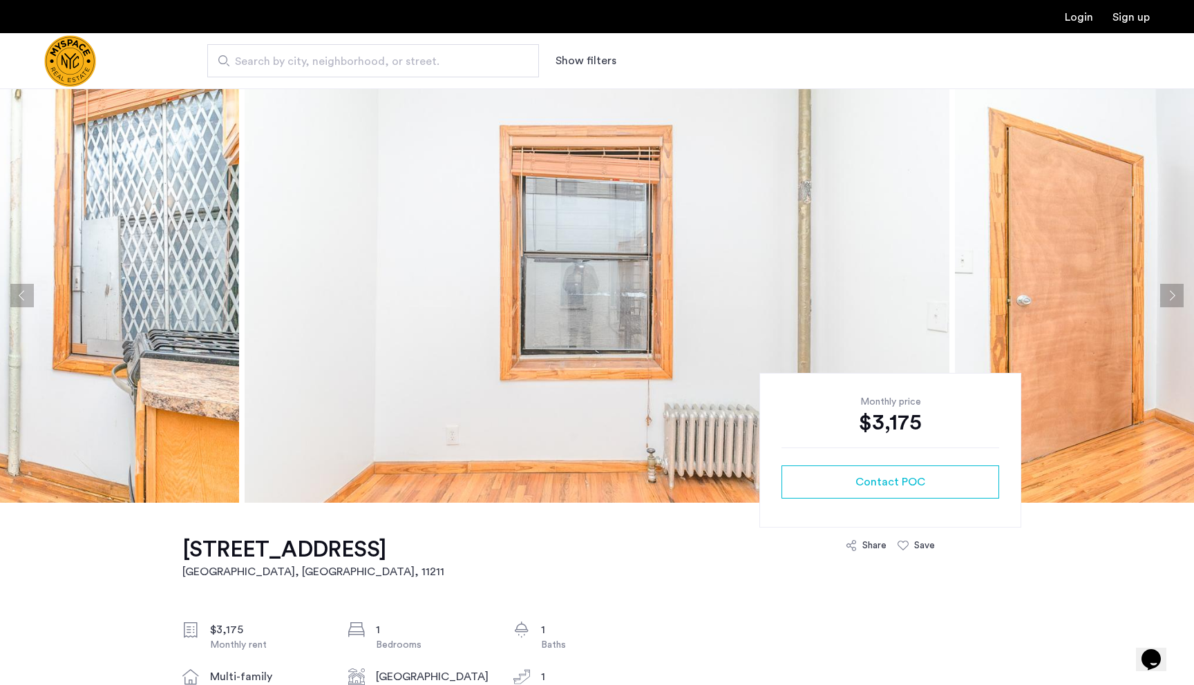
click at [1161, 296] on button "Next apartment" at bounding box center [1171, 295] width 23 height 23
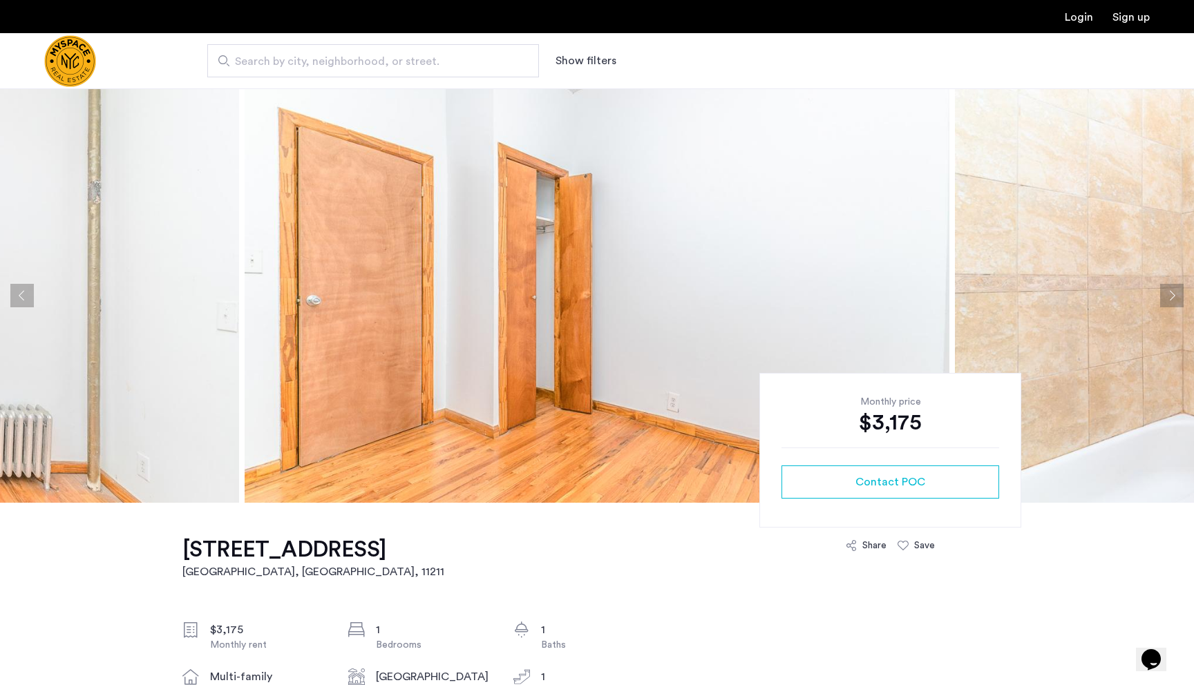
click at [1161, 296] on button "Next apartment" at bounding box center [1171, 295] width 23 height 23
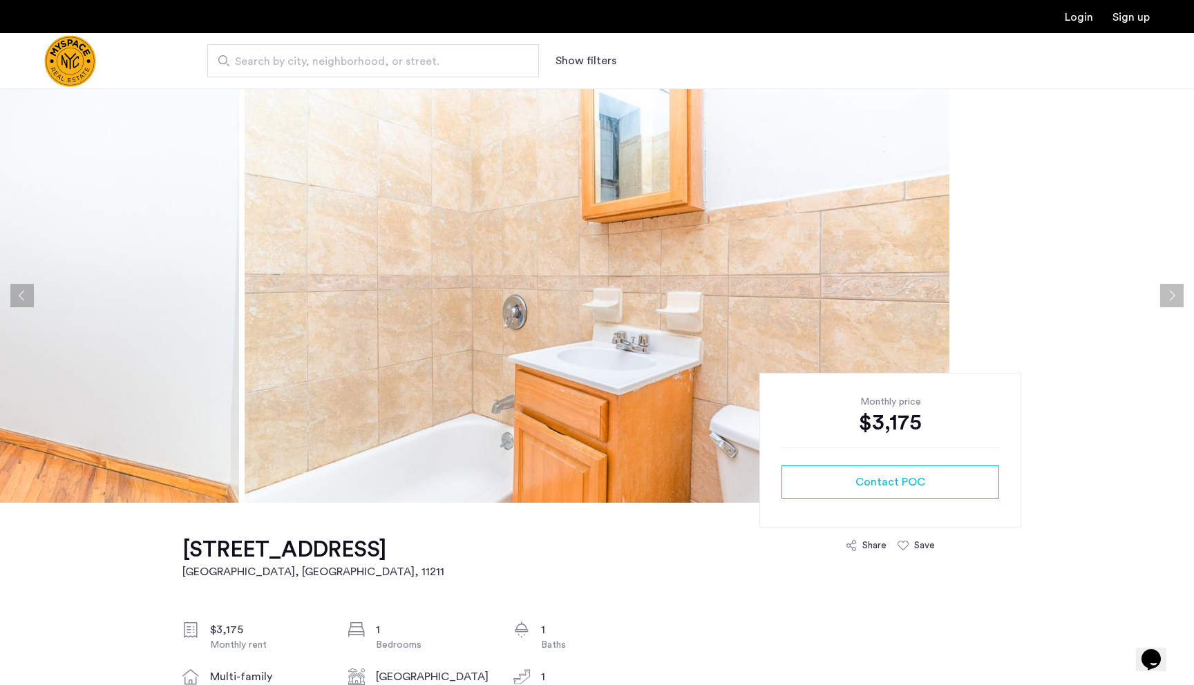
click at [1161, 296] on button "Next apartment" at bounding box center [1171, 295] width 23 height 23
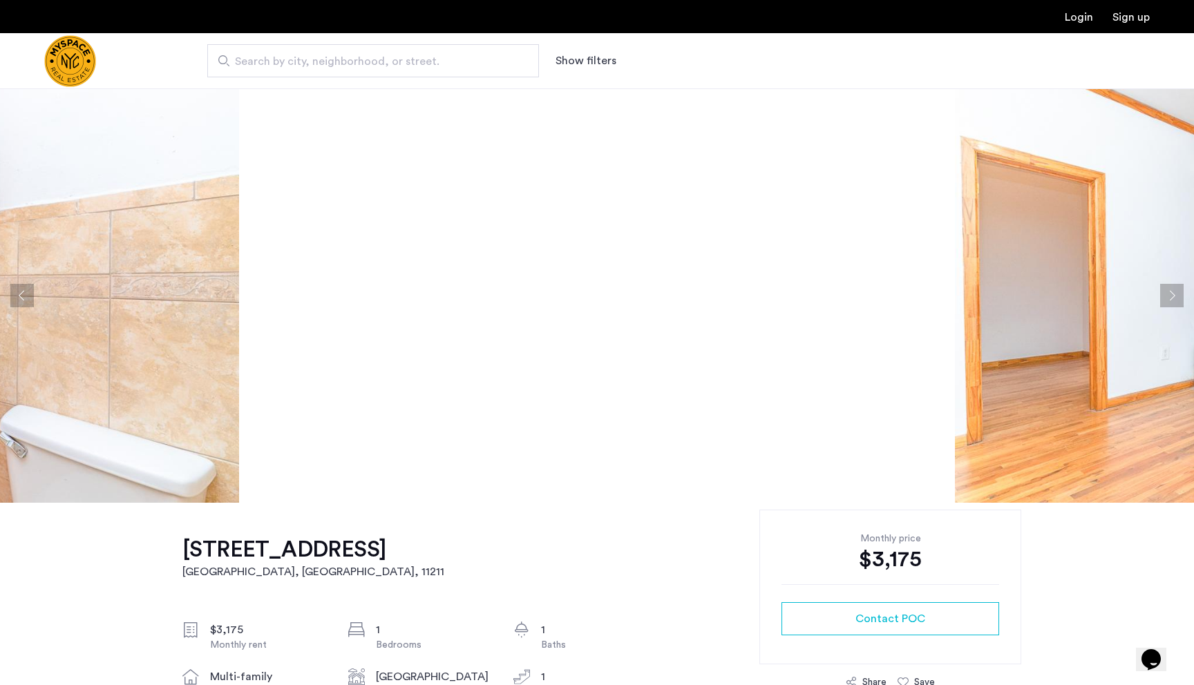
click at [1161, 296] on button "Next apartment" at bounding box center [1171, 295] width 23 height 23
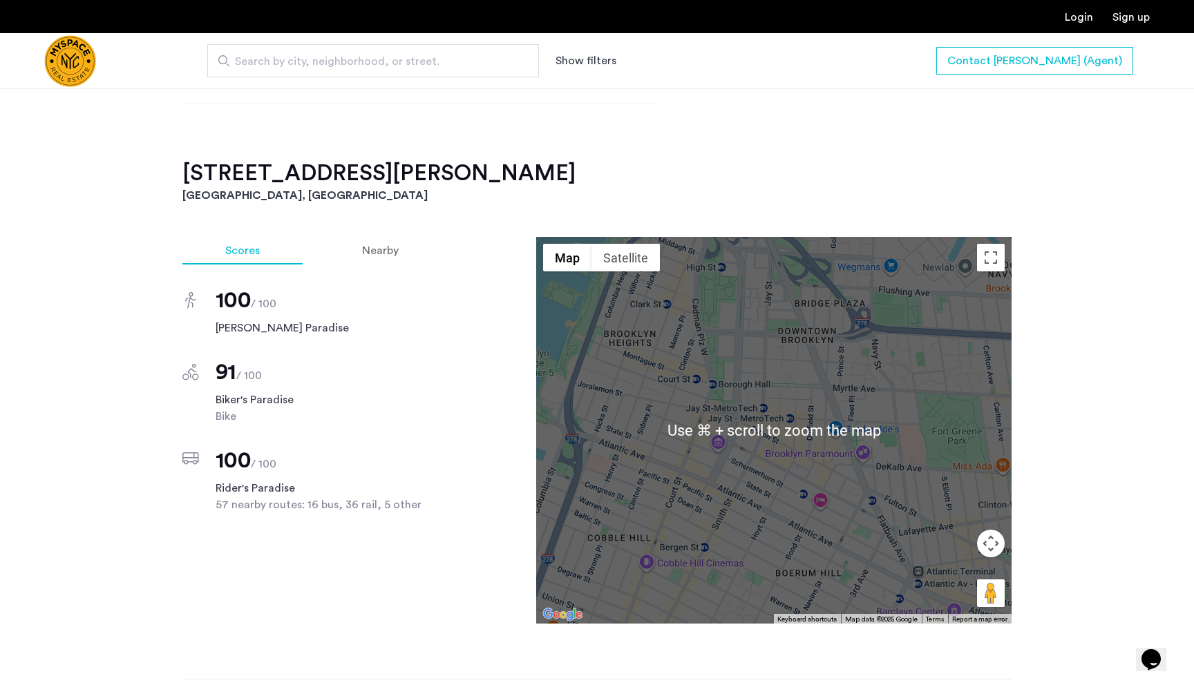
scroll to position [1264, 0]
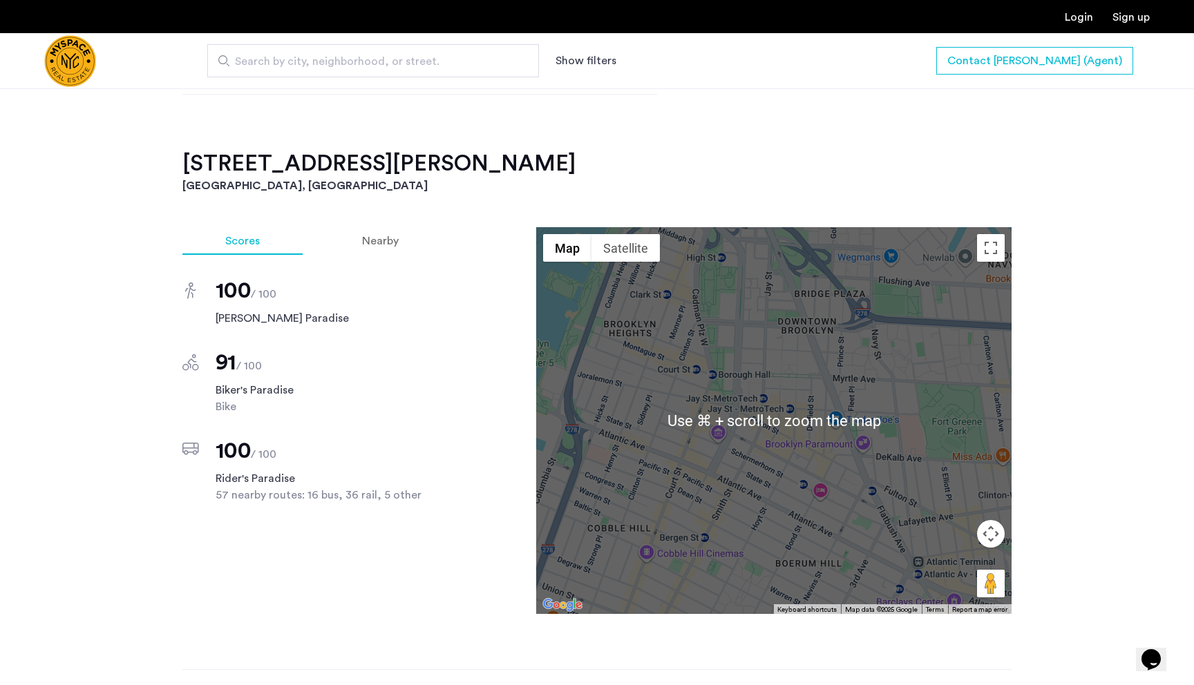
click at [1108, 343] on div "150 Lawrence Street, Unit 802 Brooklyn, NY , 11201 3 months free $3,825 - Gross…" at bounding box center [597, 138] width 1194 height 1799
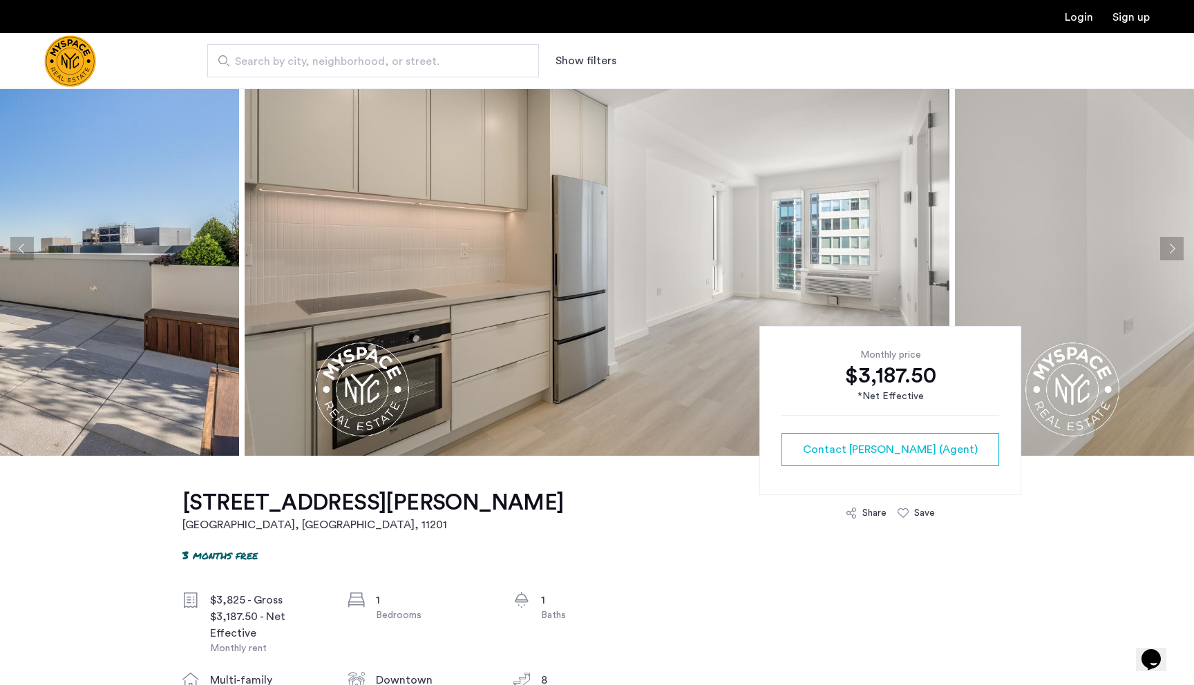
scroll to position [0, 0]
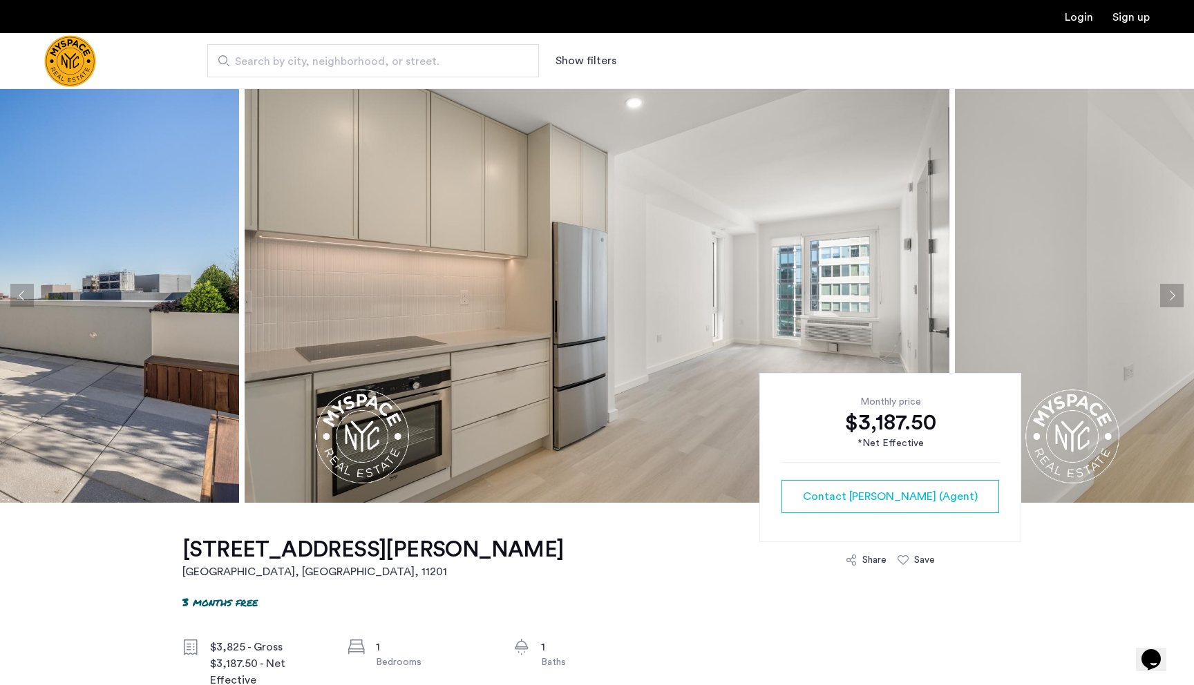
click at [1173, 287] on button "Next apartment" at bounding box center [1171, 295] width 23 height 23
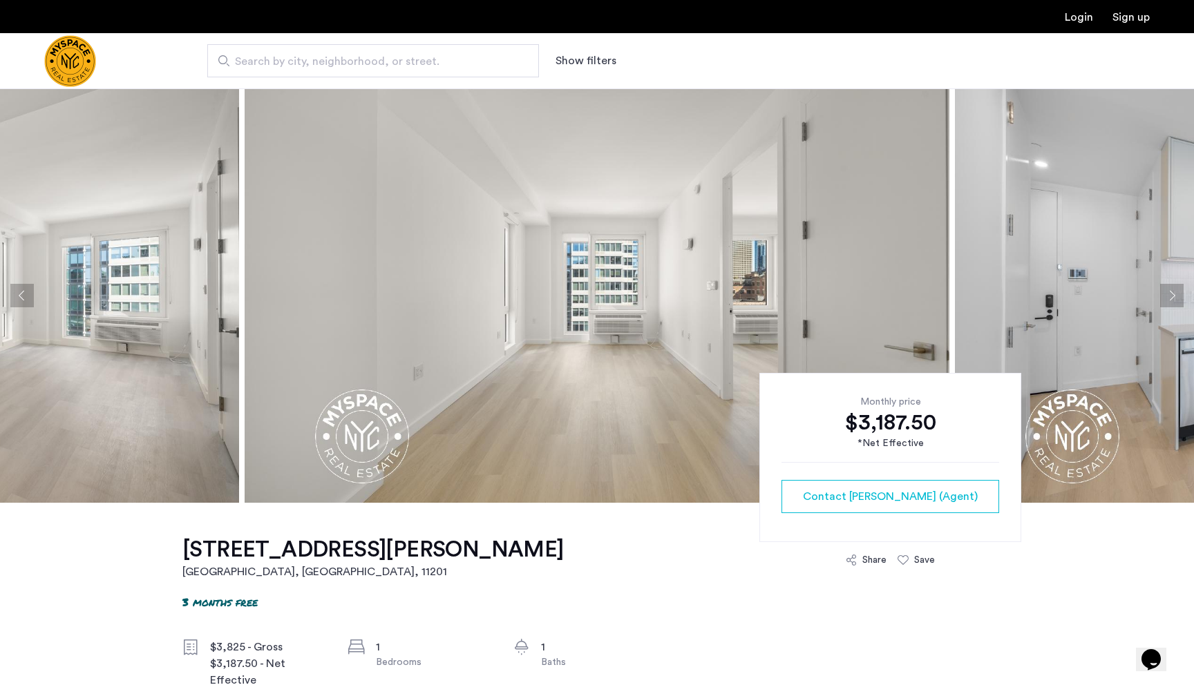
click at [1173, 287] on button "Next apartment" at bounding box center [1171, 295] width 23 height 23
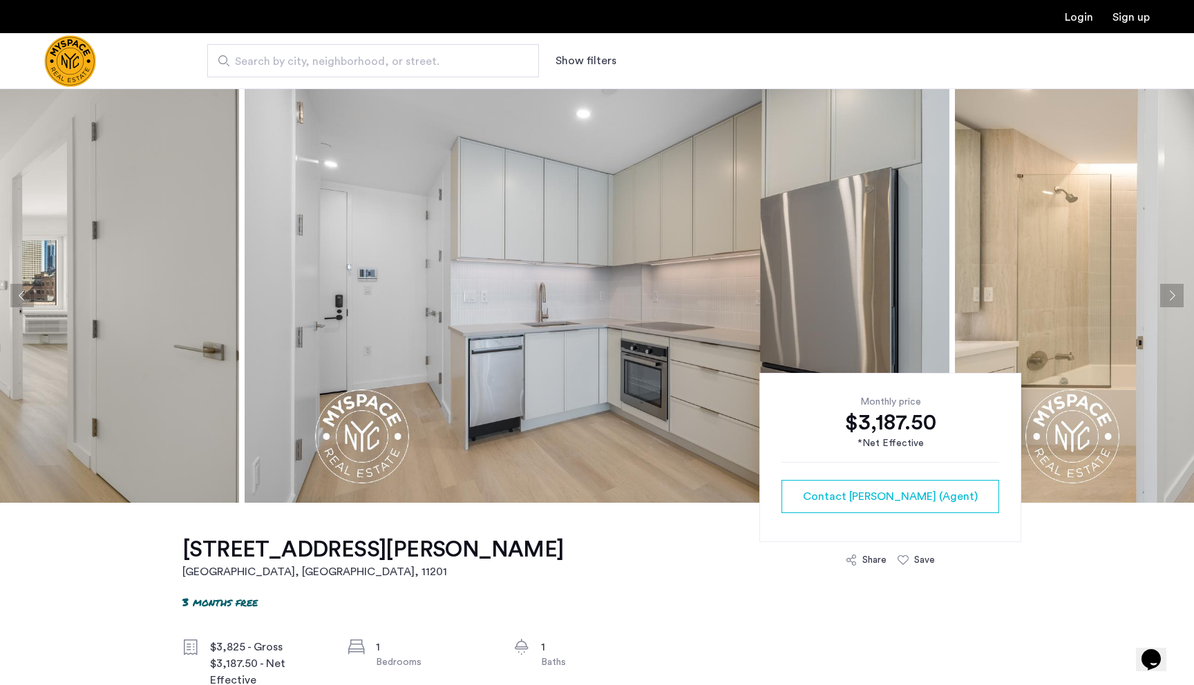
click at [1173, 287] on button "Next apartment" at bounding box center [1171, 295] width 23 height 23
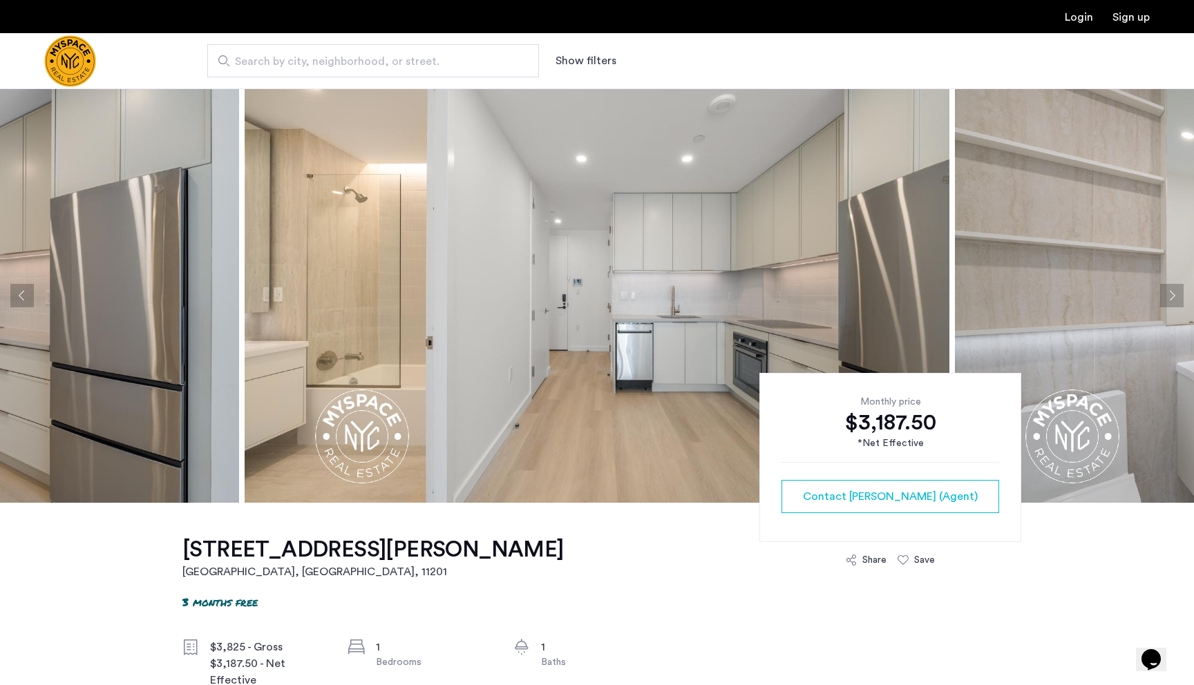
click at [1173, 287] on button "Next apartment" at bounding box center [1171, 295] width 23 height 23
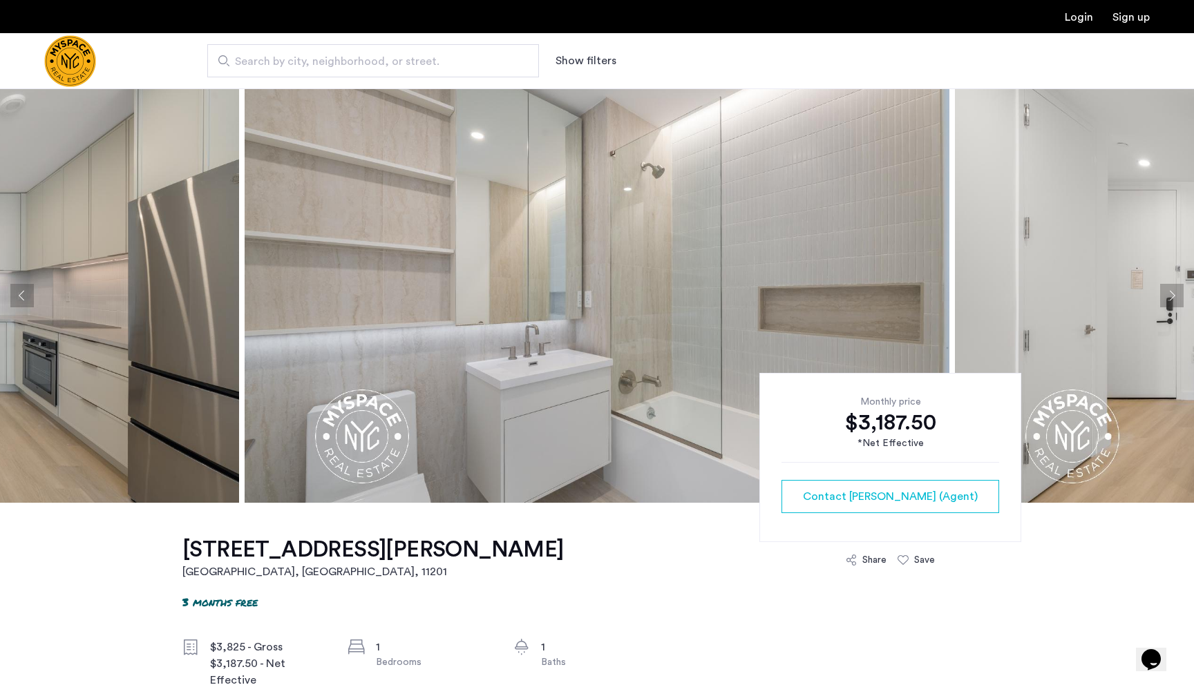
click at [1173, 287] on button "Next apartment" at bounding box center [1171, 295] width 23 height 23
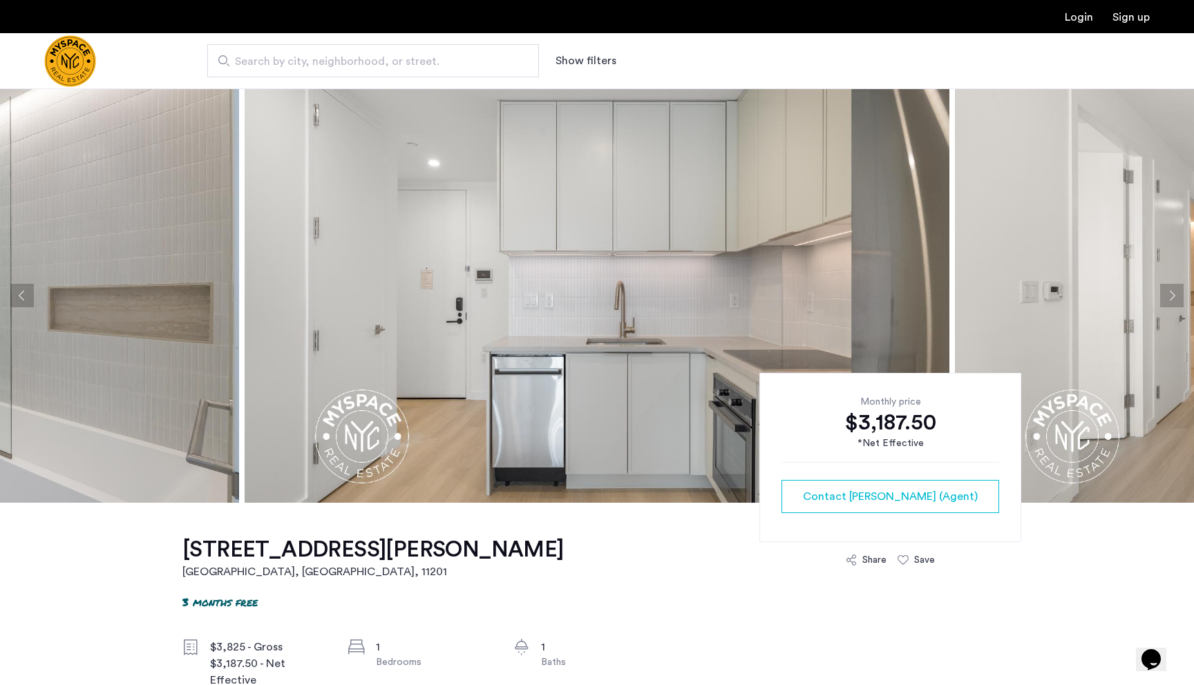
click at [1173, 287] on button "Next apartment" at bounding box center [1171, 295] width 23 height 23
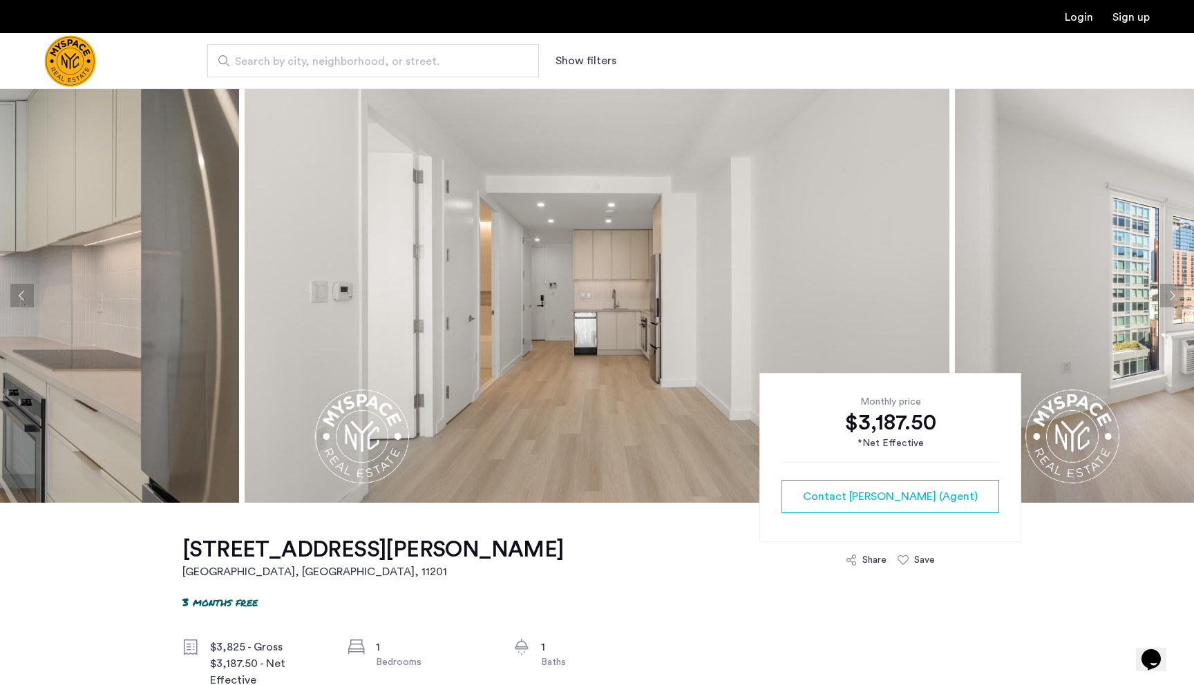
click at [1173, 287] on button "Next apartment" at bounding box center [1171, 295] width 23 height 23
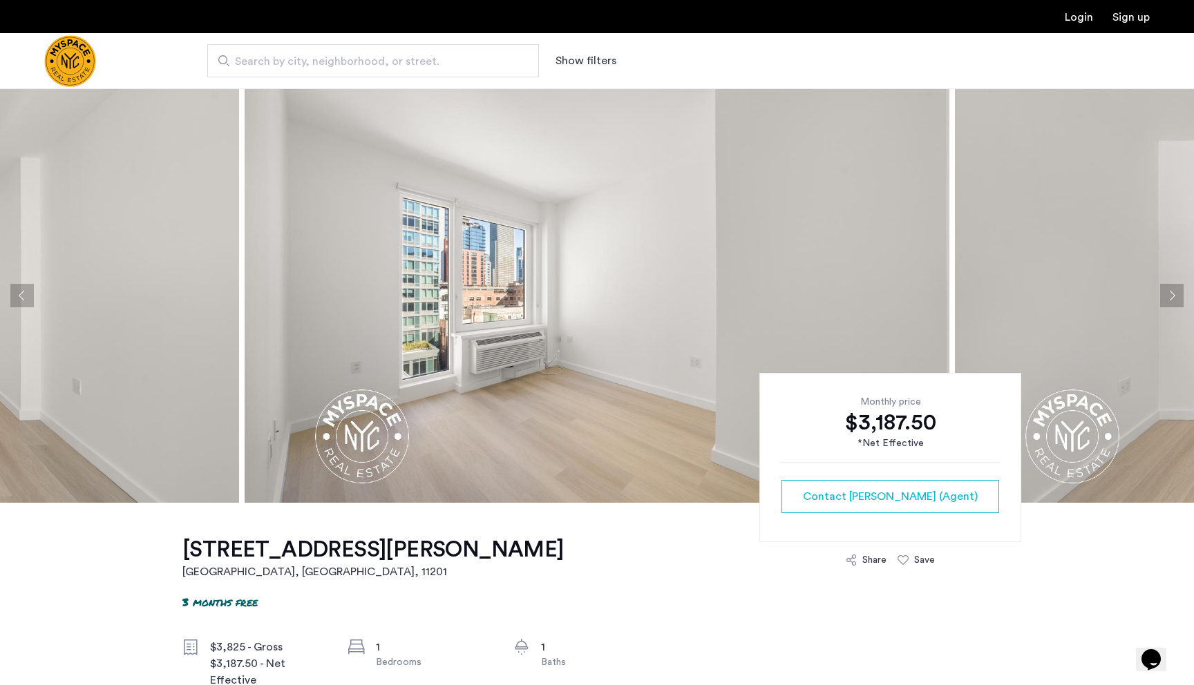
click at [1173, 287] on button "Next apartment" at bounding box center [1171, 295] width 23 height 23
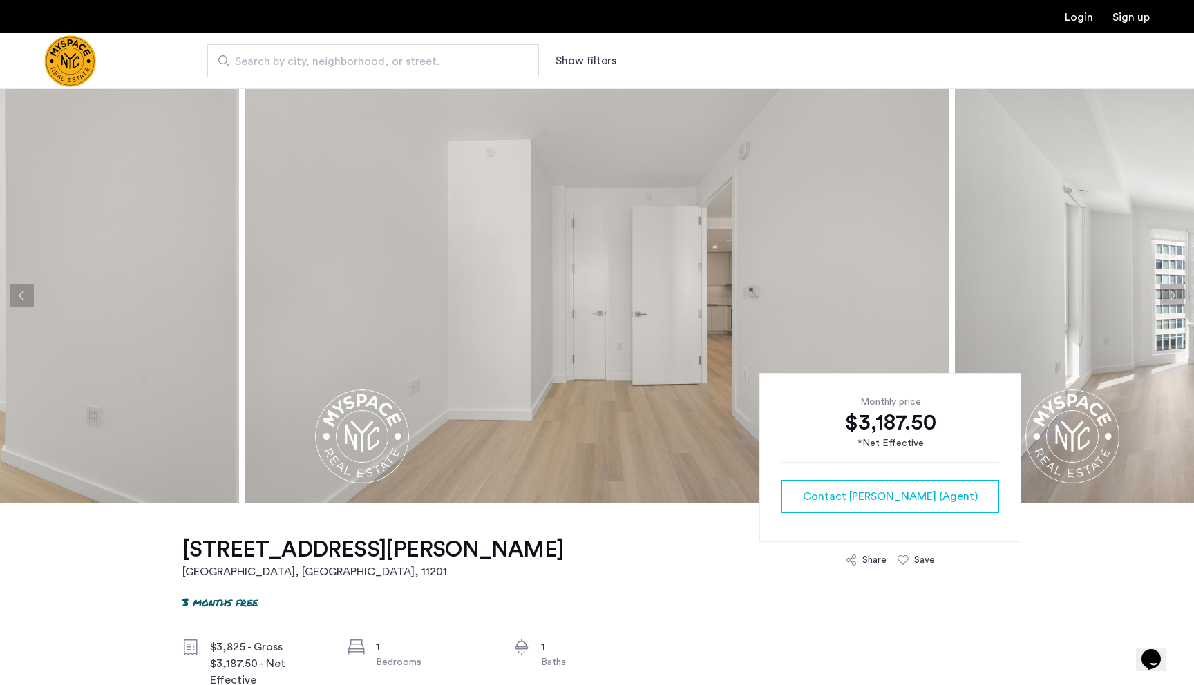
click at [1173, 287] on button "Next apartment" at bounding box center [1171, 295] width 23 height 23
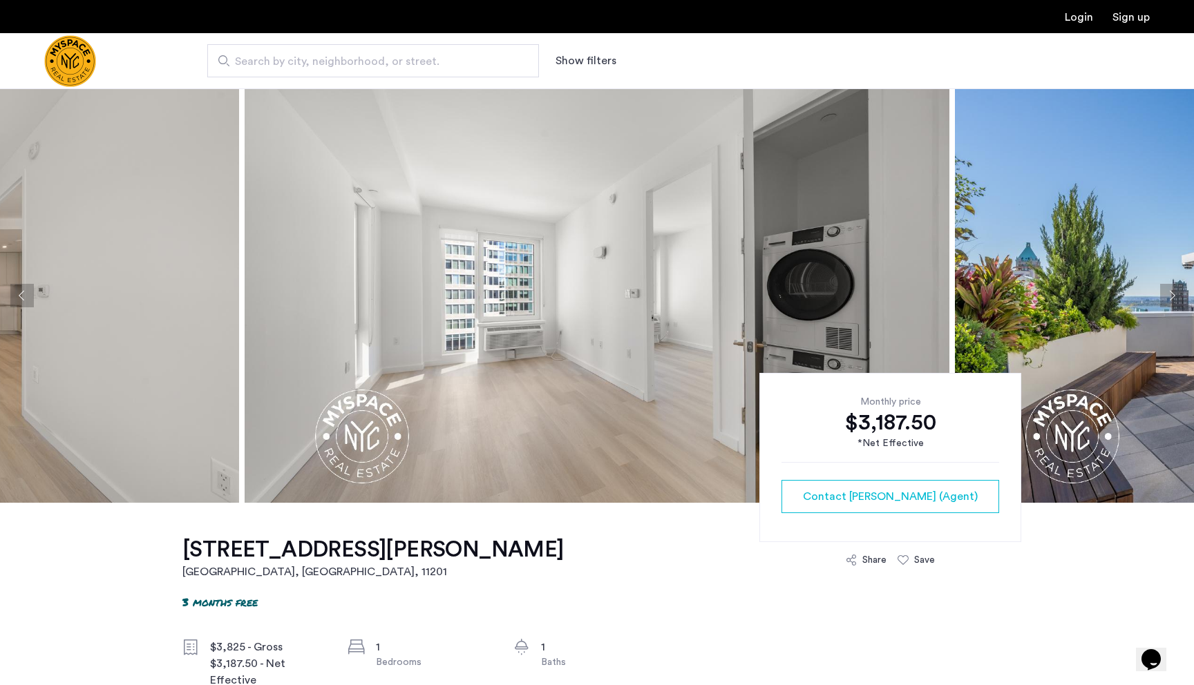
click at [1173, 287] on button "Next apartment" at bounding box center [1171, 295] width 23 height 23
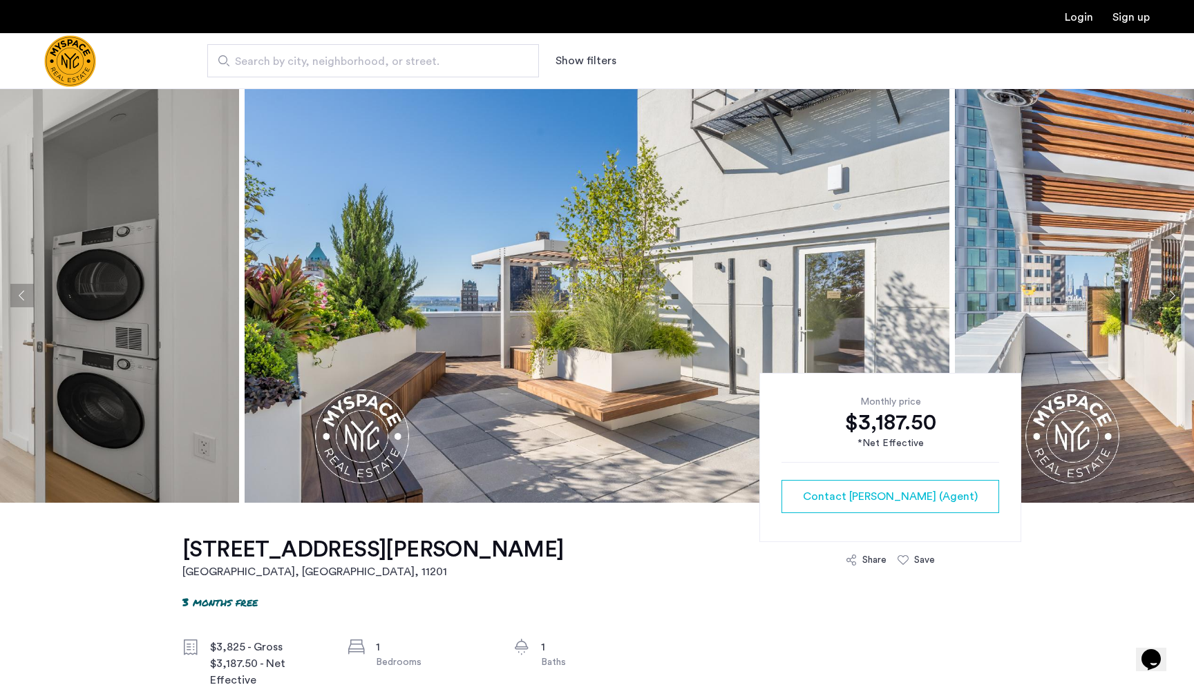
click at [1173, 287] on button "Next apartment" at bounding box center [1171, 295] width 23 height 23
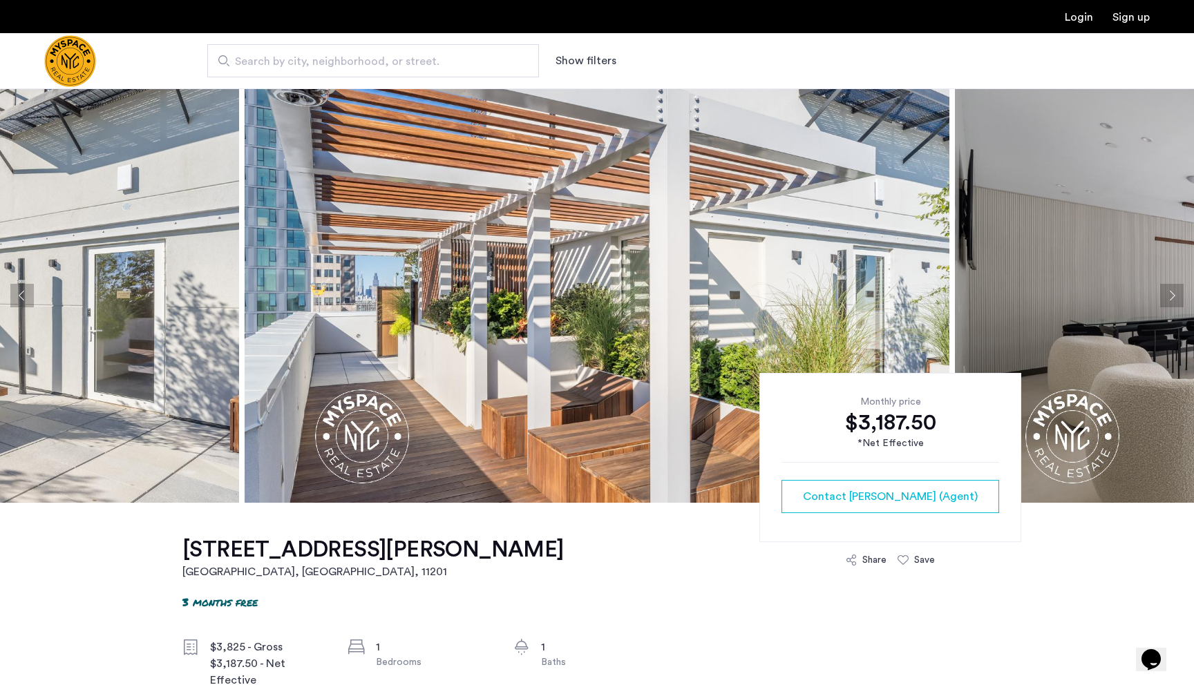
click at [1173, 287] on button "Next apartment" at bounding box center [1171, 295] width 23 height 23
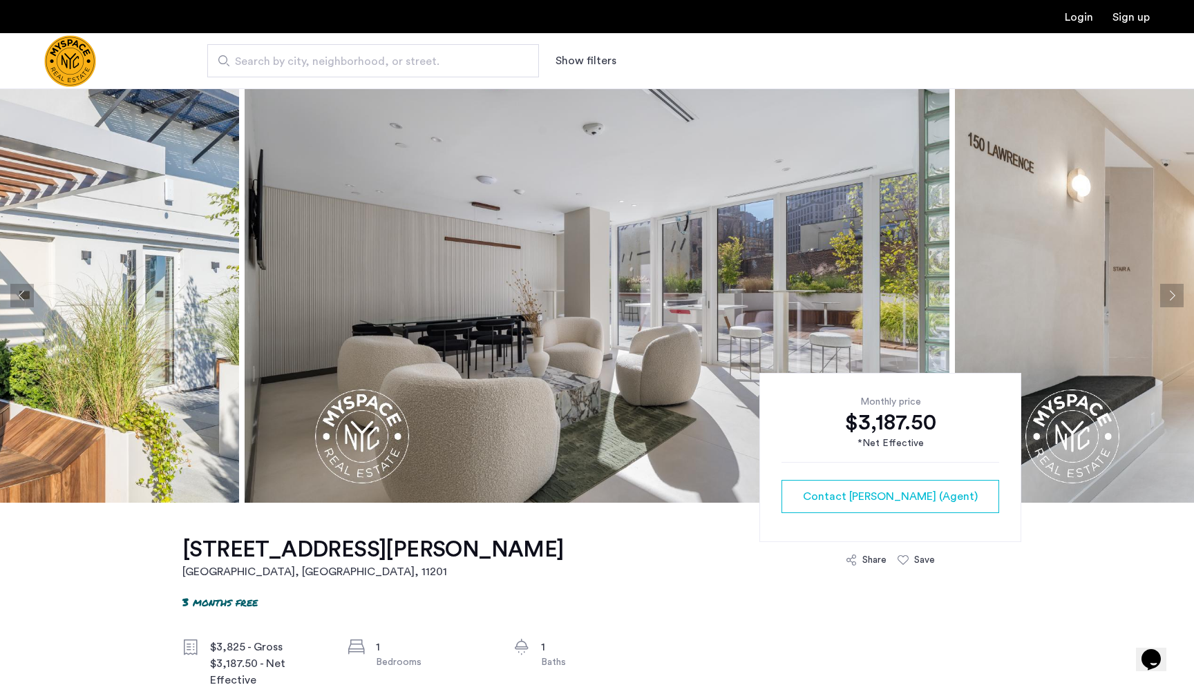
click at [1173, 287] on button "Next apartment" at bounding box center [1171, 295] width 23 height 23
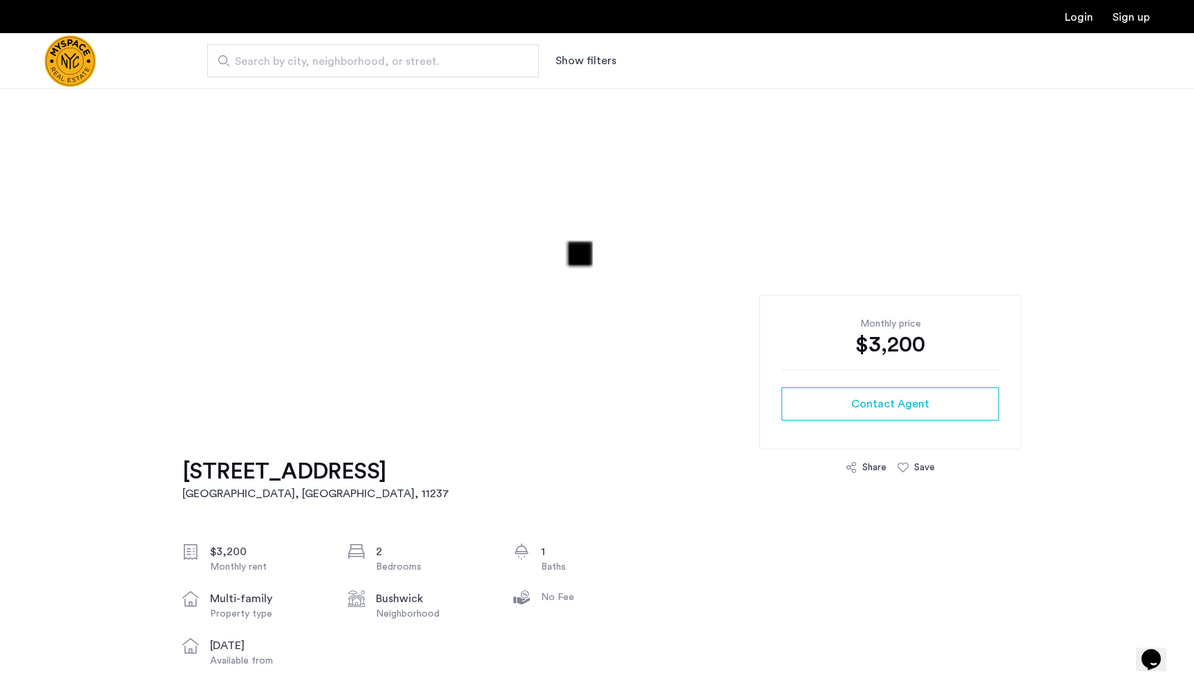
scroll to position [79, 0]
